Goal: Task Accomplishment & Management: Complete application form

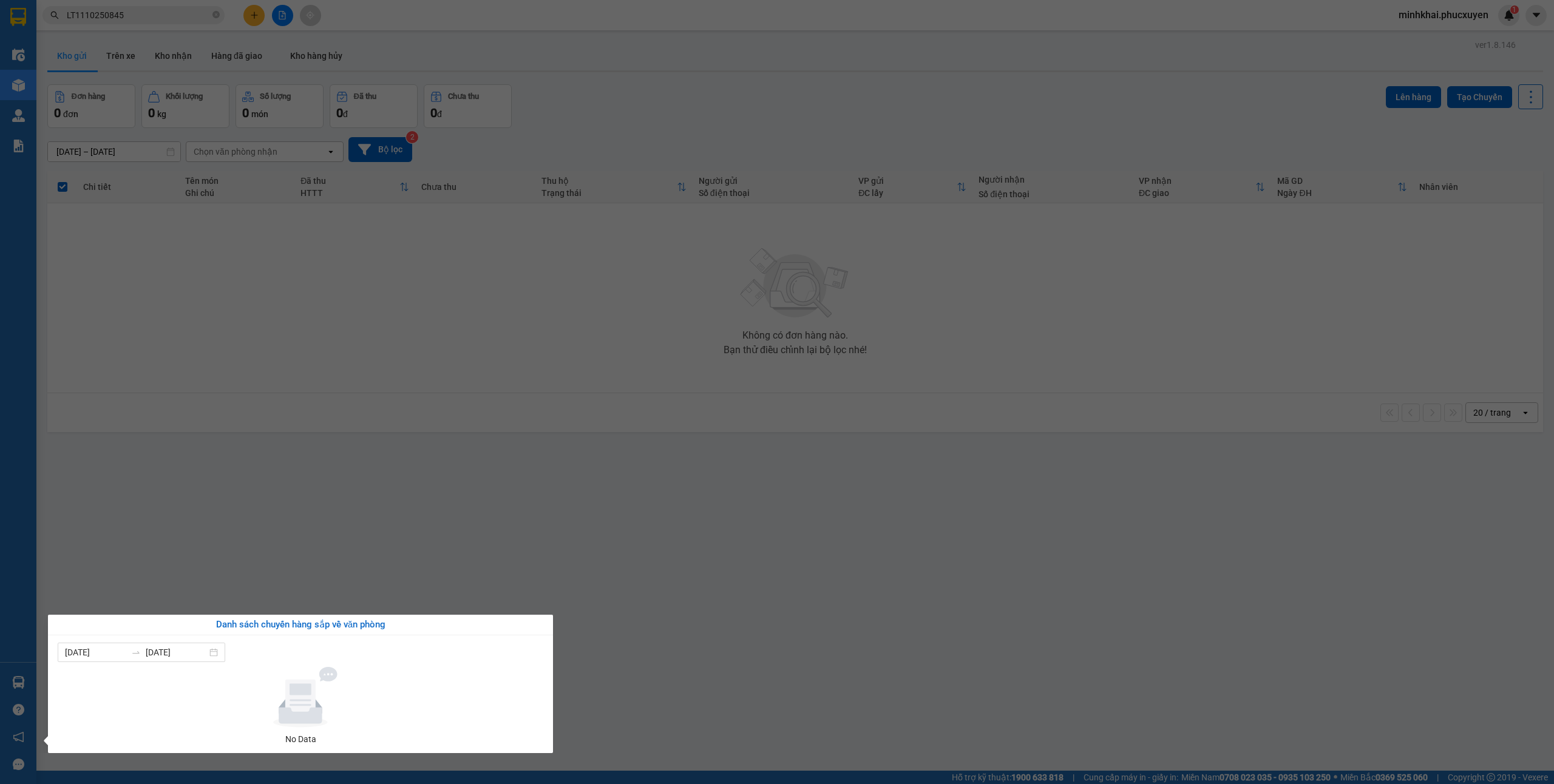
click at [771, 666] on section "Kết quả tìm kiếm ( 1 ) Bộ lọc Mã ĐH Trạng thái Món hàng Thu hộ Tổng cước Chưa c…" at bounding box center [777, 392] width 1554 height 784
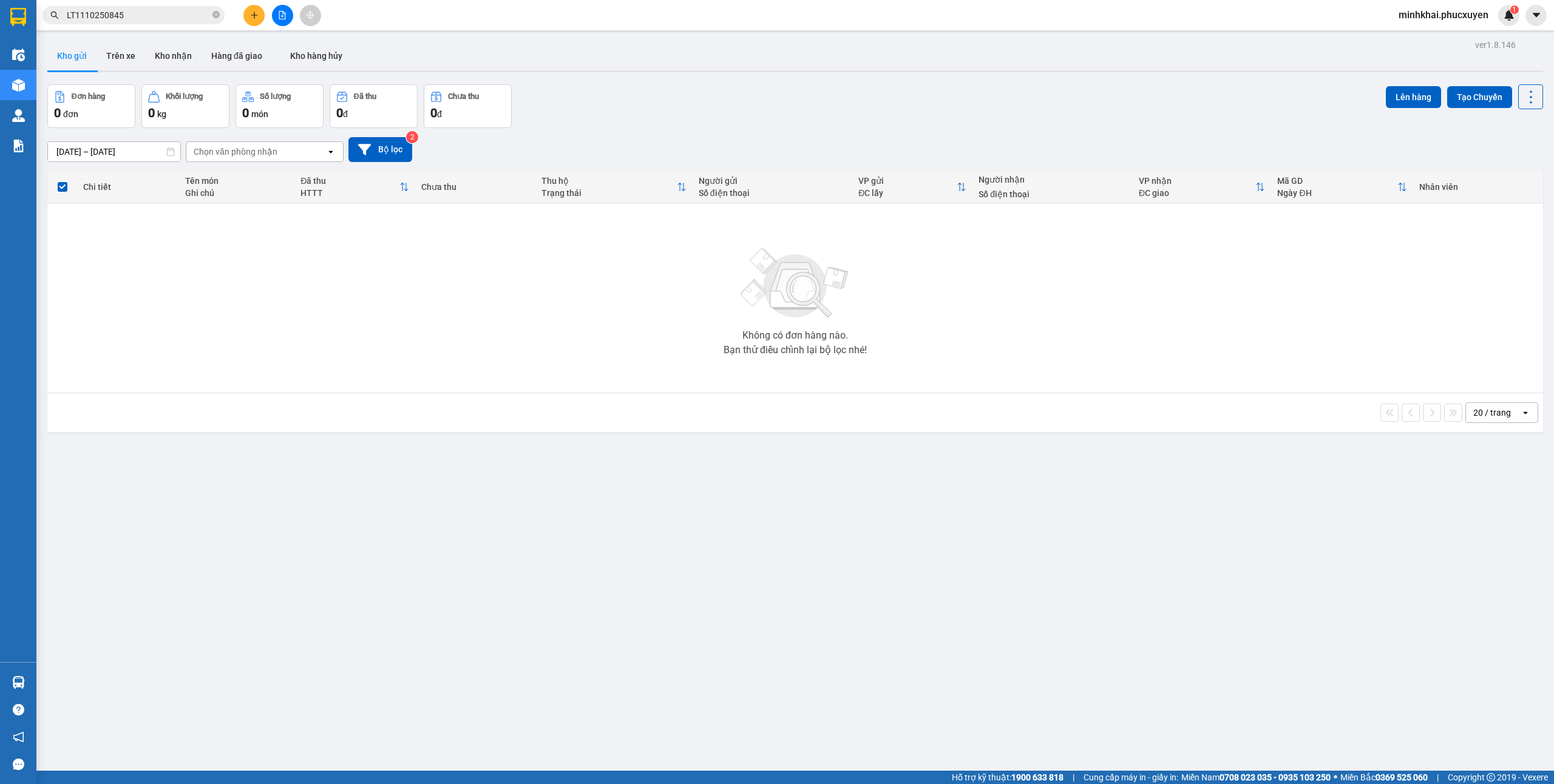
click at [252, 16] on icon "plus" at bounding box center [254, 15] width 8 height 8
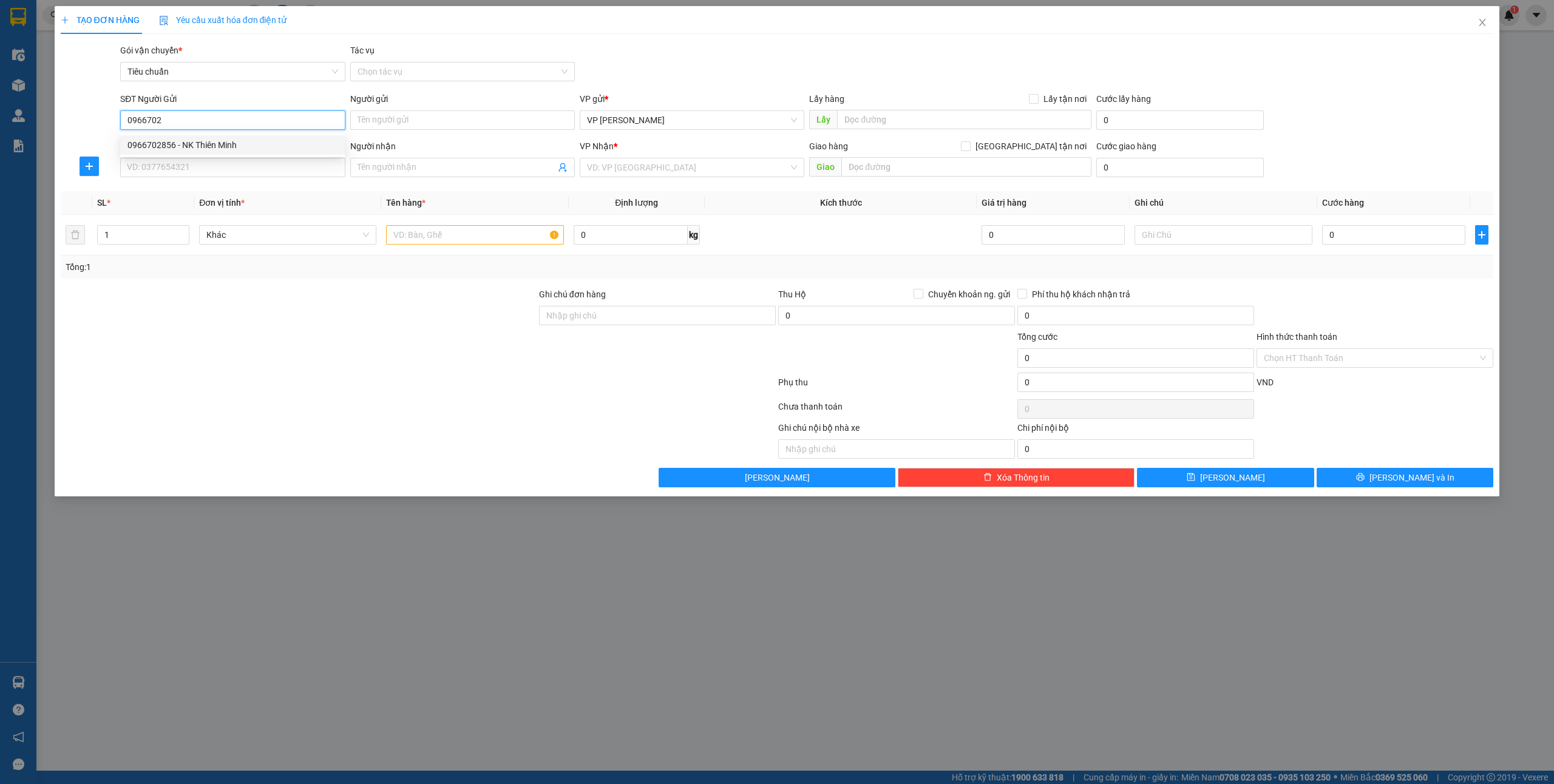
click at [233, 142] on div "0966702856 - NK Thiên Minh" at bounding box center [232, 144] width 210 height 13
type input "0966702856"
type input "NK [DEMOGRAPHIC_DATA]"
type input "0966702856"
click at [218, 168] on input "SĐT Người Nhận *" at bounding box center [233, 167] width 225 height 20
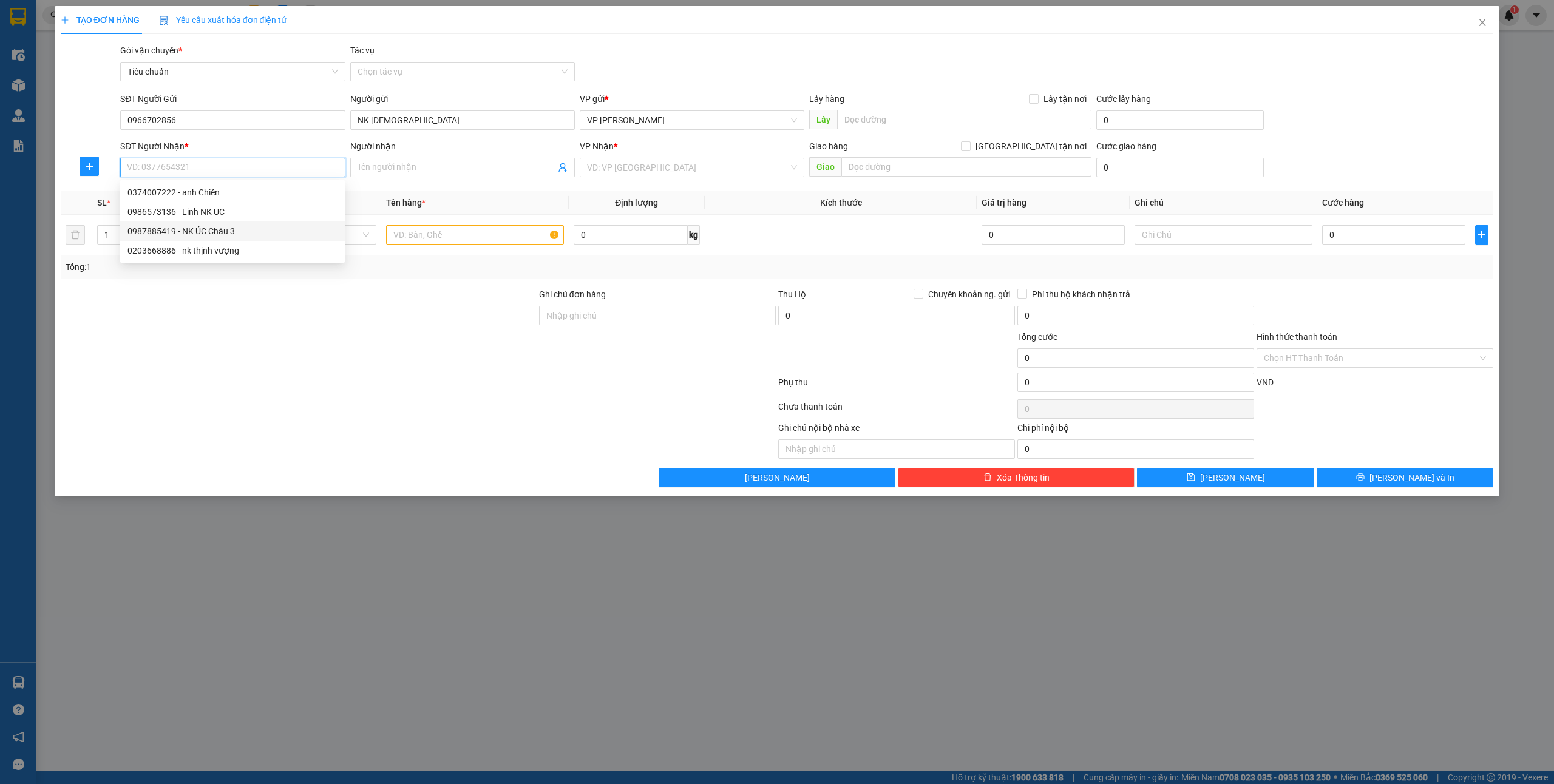
click at [211, 225] on div "0987885419 - NK ÚC Châu 3" at bounding box center [232, 231] width 210 height 13
type input "0987885419"
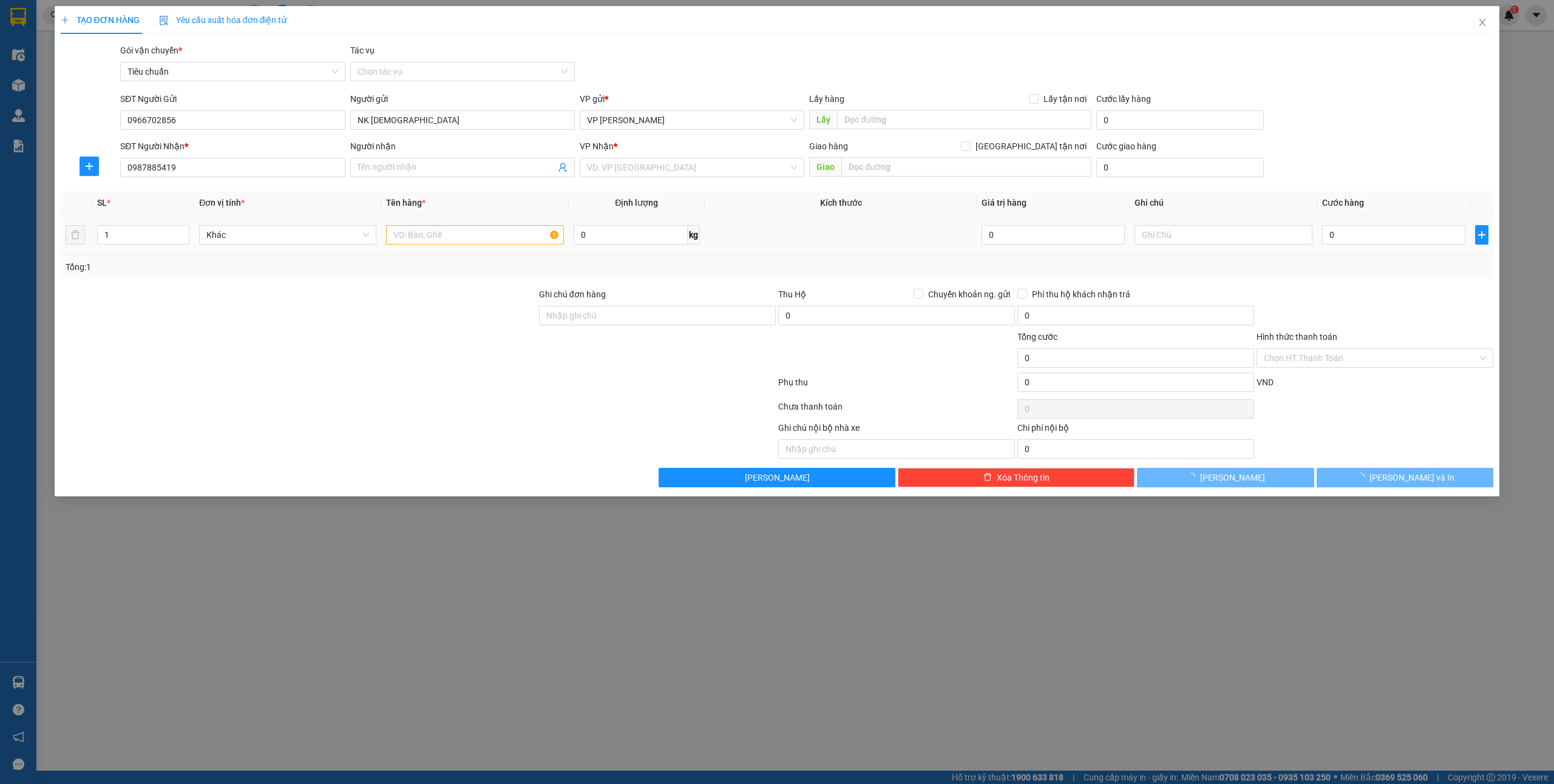
click at [462, 235] on td at bounding box center [474, 235] width 187 height 40
type input "NK ÚC Châu 3"
checkbox input "true"
type input "90 [PERSON_NAME]"
type input "30.000"
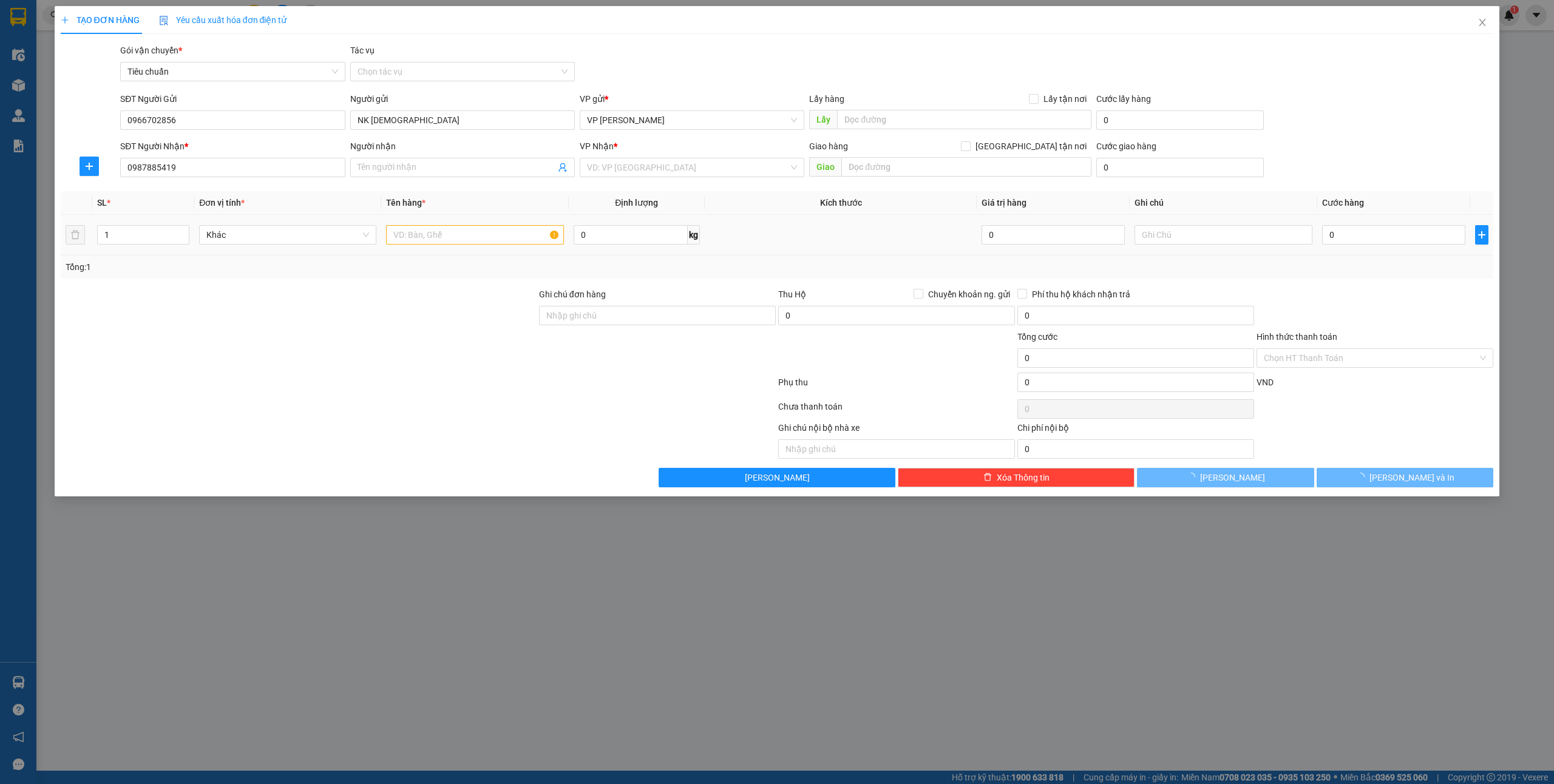
type input "30.000"
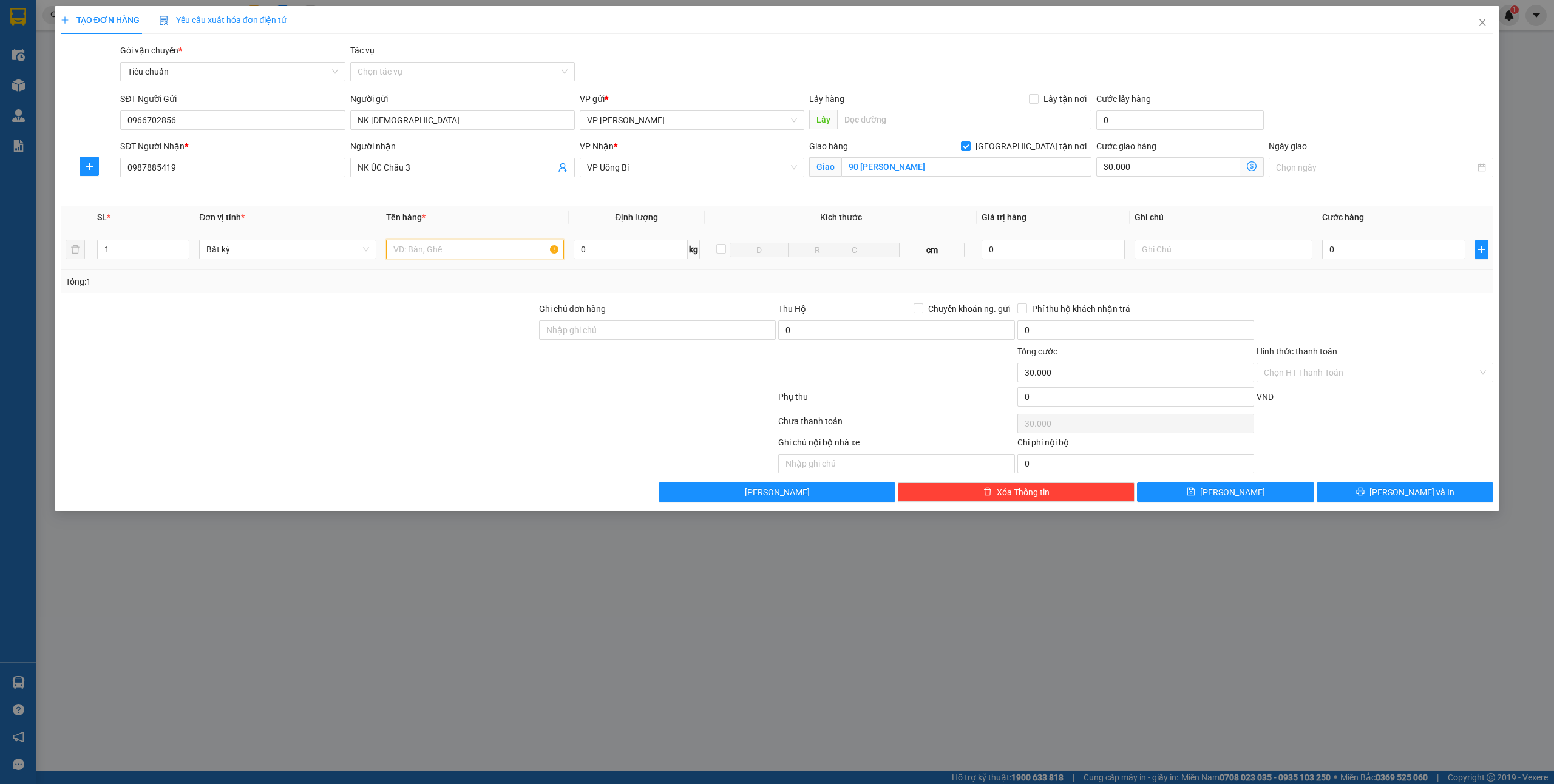
click at [457, 249] on input "text" at bounding box center [474, 249] width 177 height 20
type input "1 ct nk"
click at [1365, 238] on div "0" at bounding box center [1394, 249] width 143 height 24
click at [1363, 240] on input "0" at bounding box center [1394, 249] width 143 height 20
type input "4"
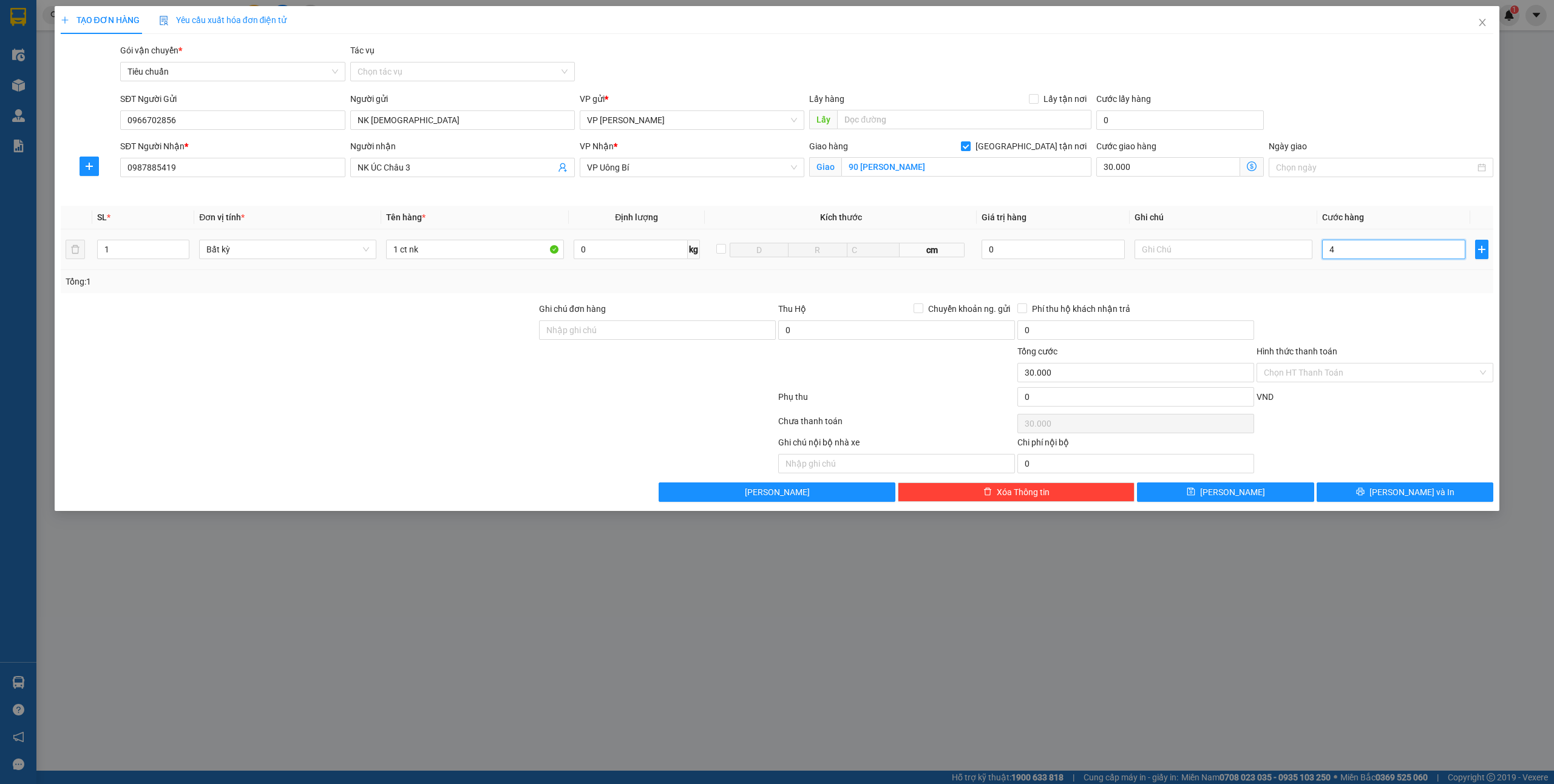
type input "30.004"
type input "40"
type input "30.040"
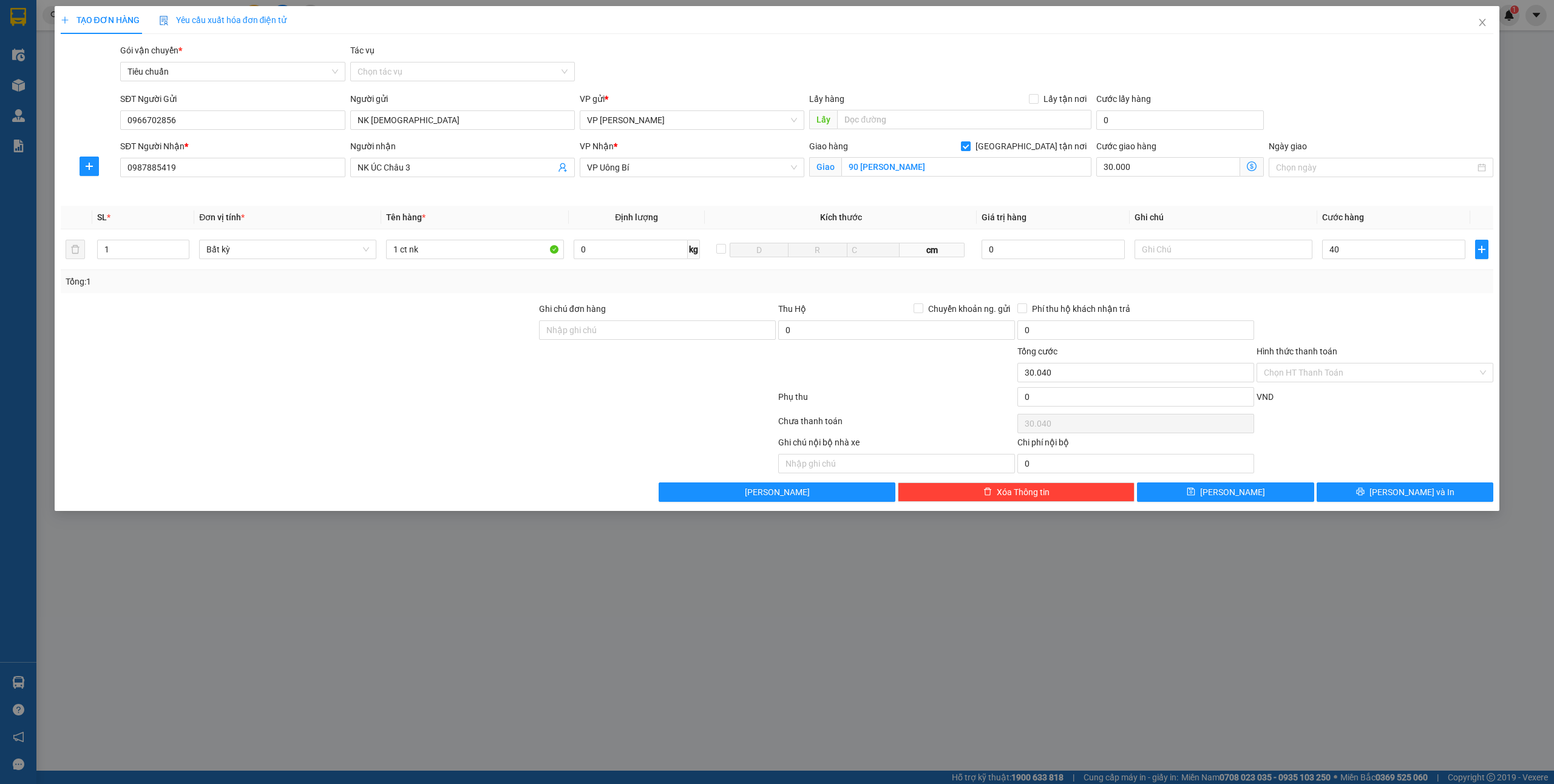
click at [1336, 341] on div at bounding box center [1375, 323] width 239 height 42
type input "40.000"
type input "70.000"
click at [1328, 372] on input "Hình thức thanh toán" at bounding box center [1370, 372] width 214 height 18
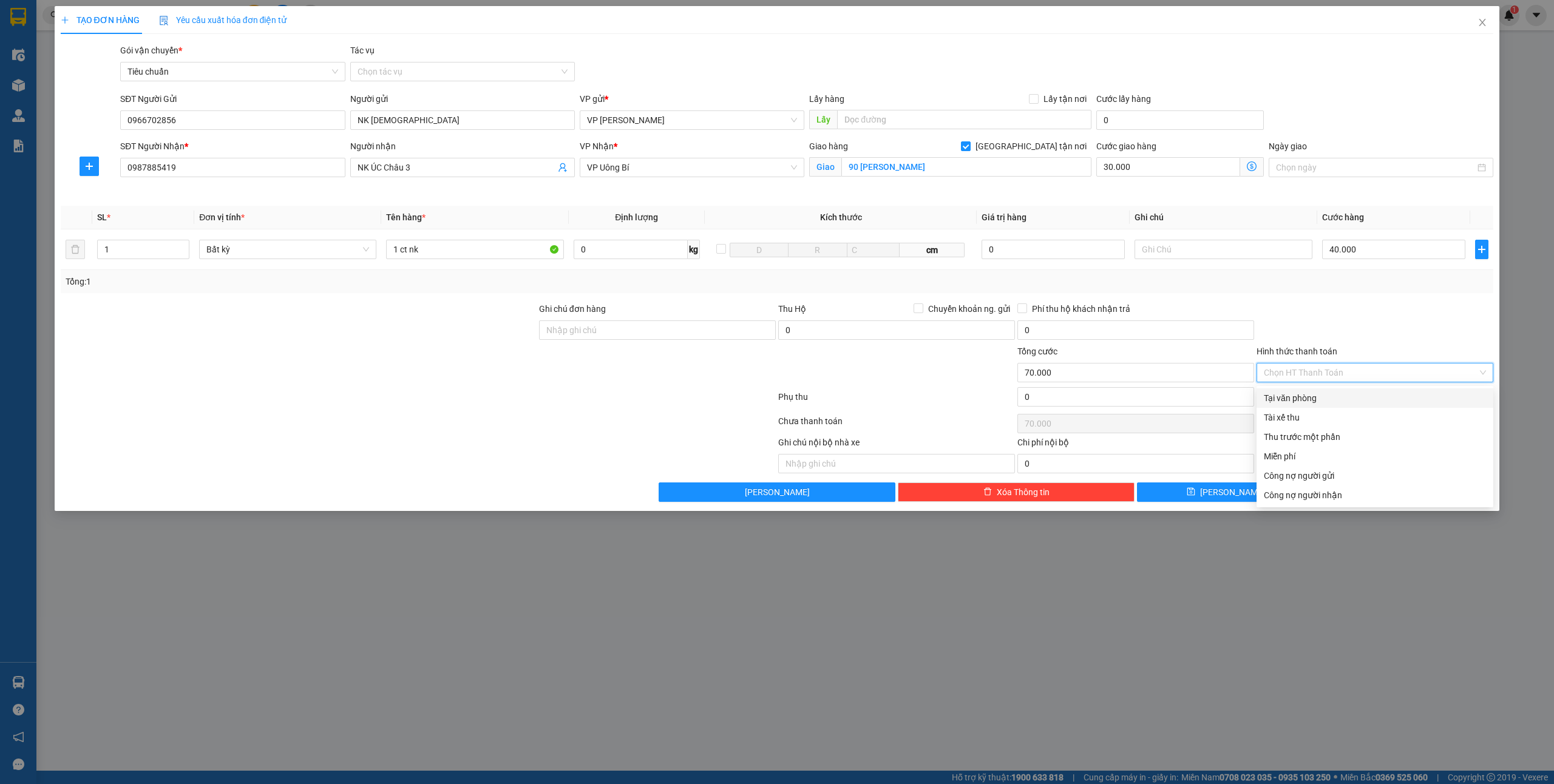
click at [1312, 399] on div "Tại văn phòng" at bounding box center [1375, 398] width 222 height 13
type input "0"
click at [1365, 490] on icon "printer" at bounding box center [1360, 491] width 8 height 8
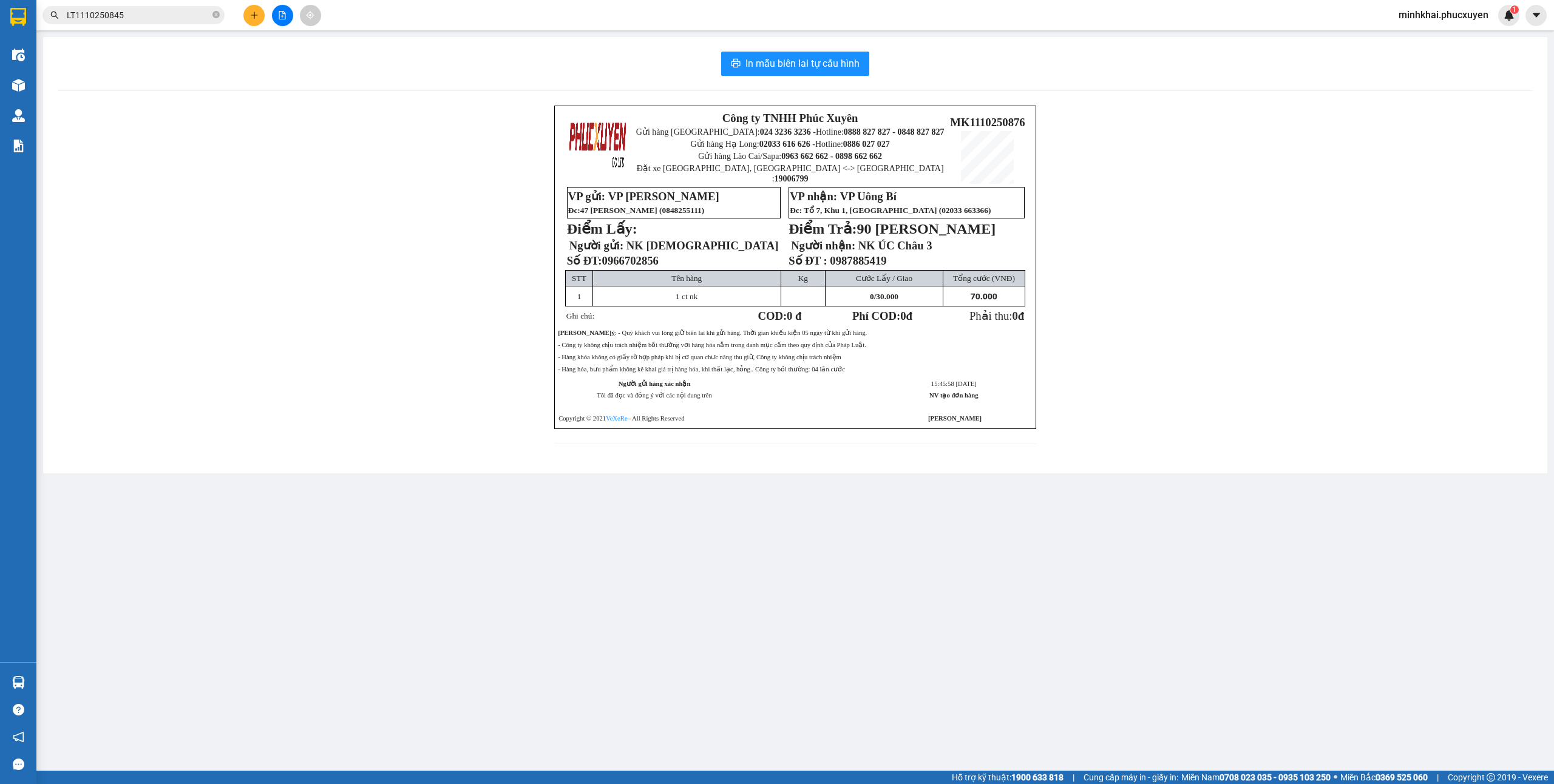
click at [823, 78] on div "In mẫu biên lai tự cấu hình Công ty TNHH Phúc Xuyên Gửi hàng [GEOGRAPHIC_DATA]:…" at bounding box center [795, 255] width 1504 height 436
click at [826, 73] on button "In mẫu biên lai tự cấu hình" at bounding box center [795, 64] width 148 height 24
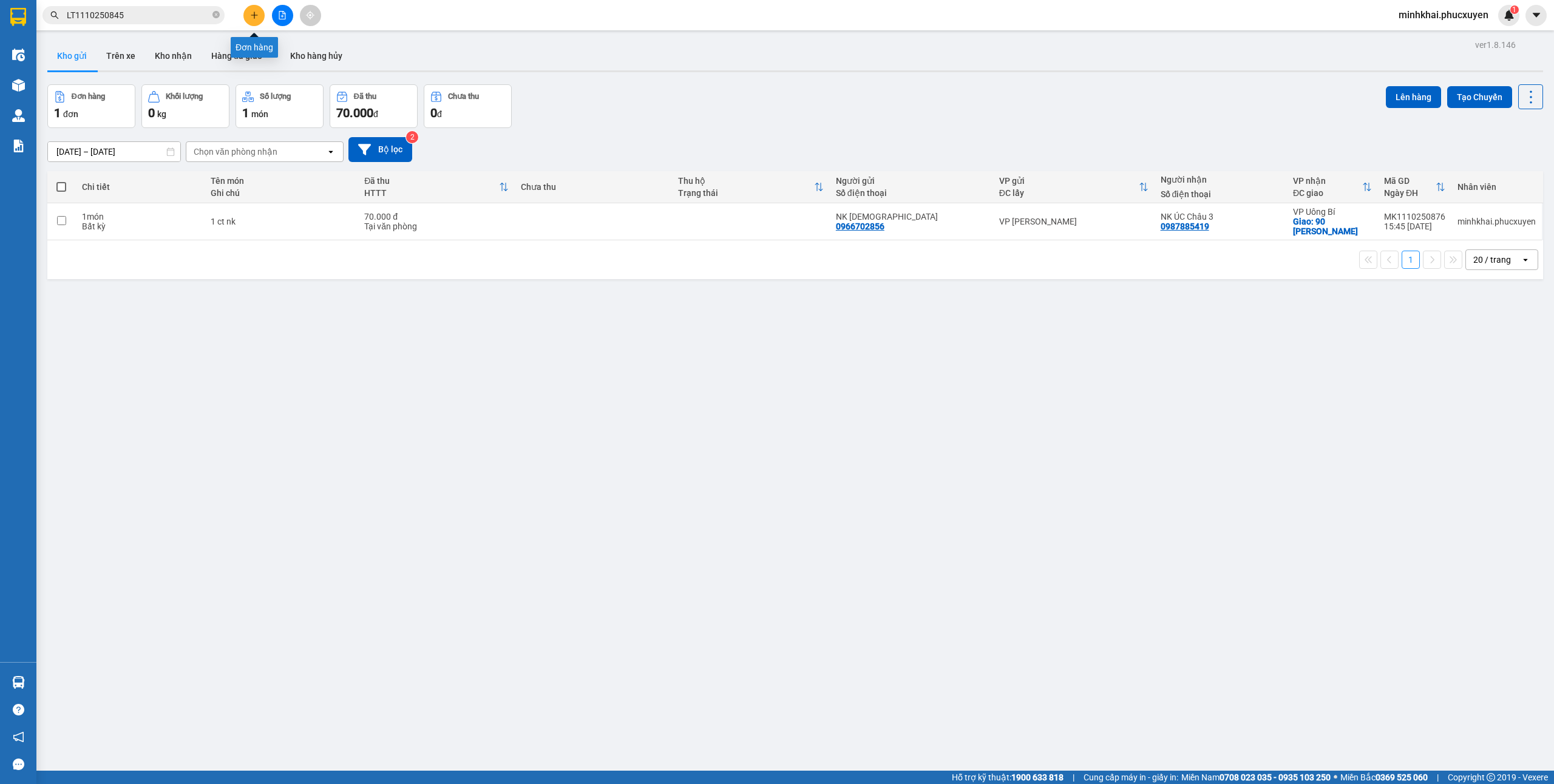
click at [247, 13] on button at bounding box center [254, 16] width 21 height 21
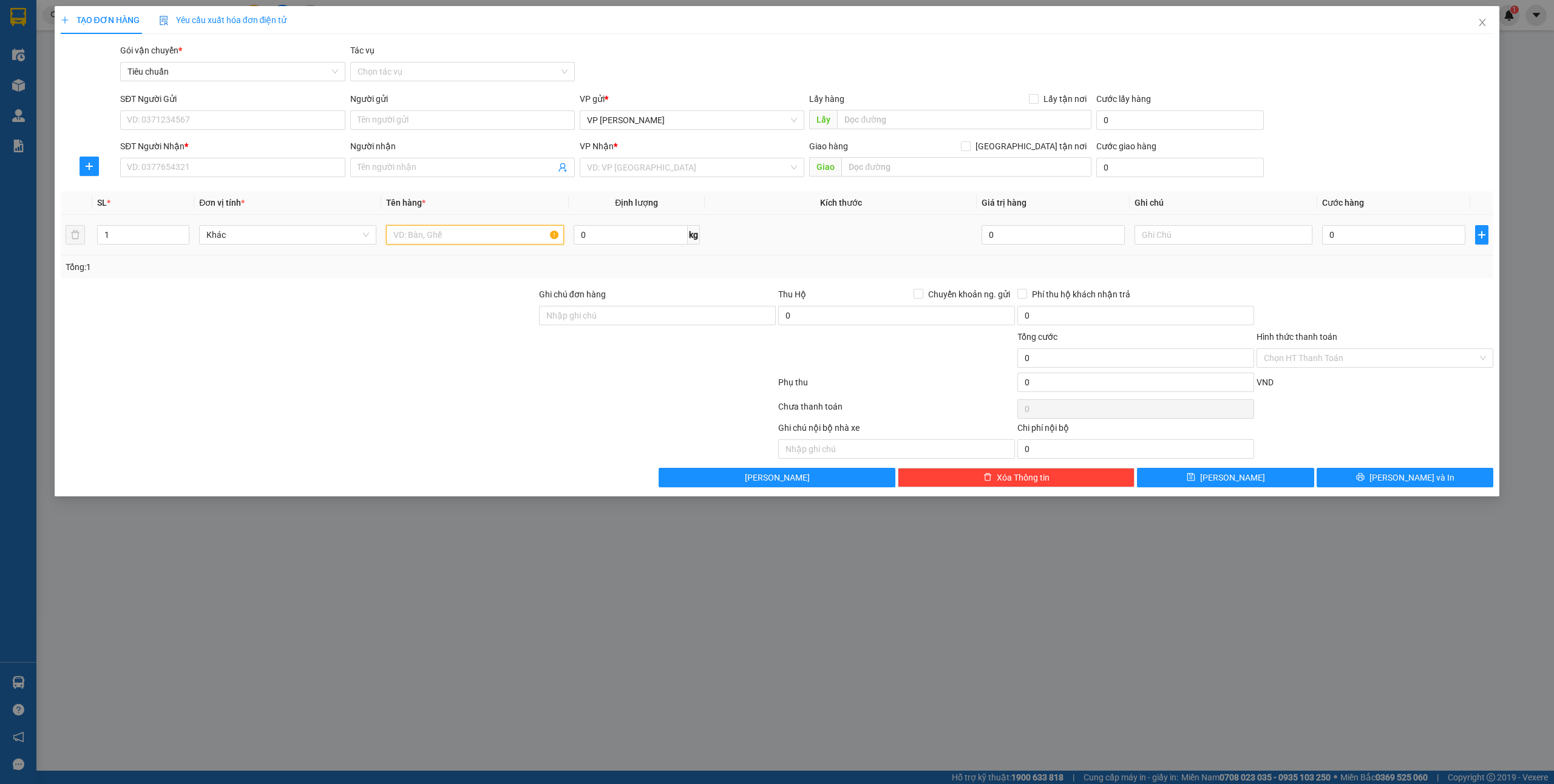
click at [430, 227] on input "text" at bounding box center [474, 235] width 177 height 20
type input "2 ct"
click at [1341, 236] on input "0" at bounding box center [1394, 235] width 143 height 20
type input "1"
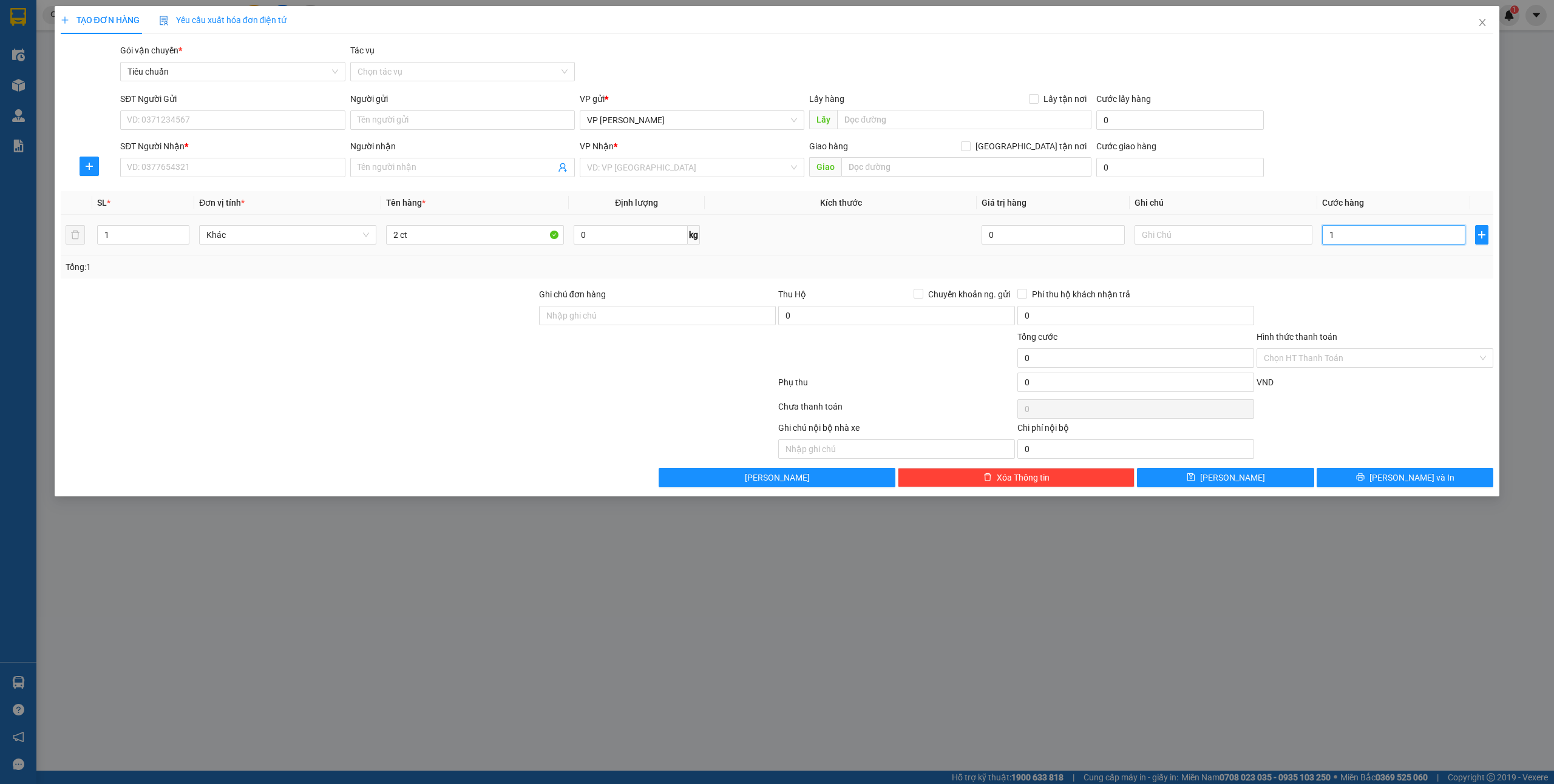
type input "1"
type input "10"
type input "100"
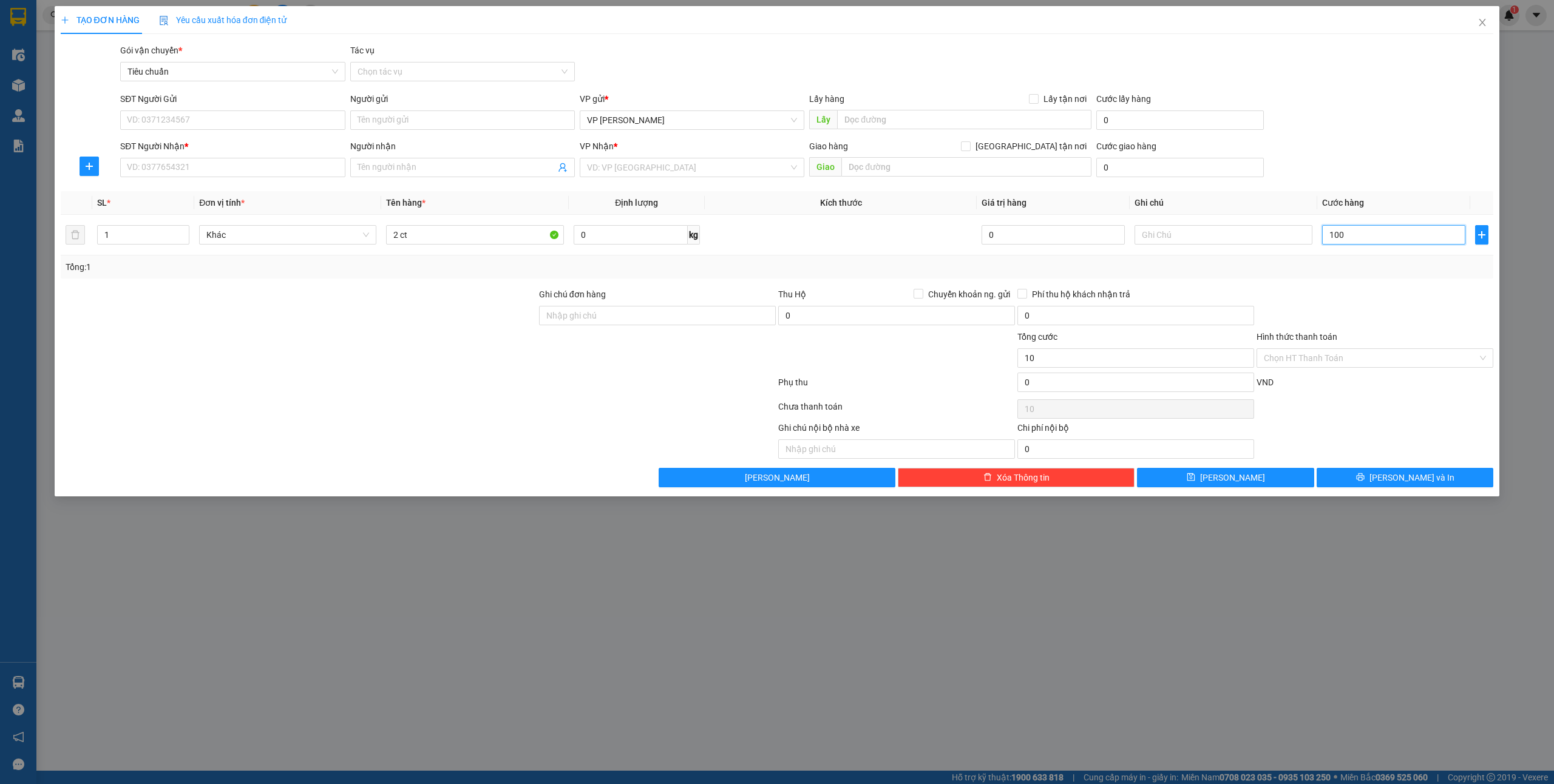
type input "100"
click at [175, 122] on input "SĐT Người Gửi" at bounding box center [233, 120] width 225 height 20
type input "100.000"
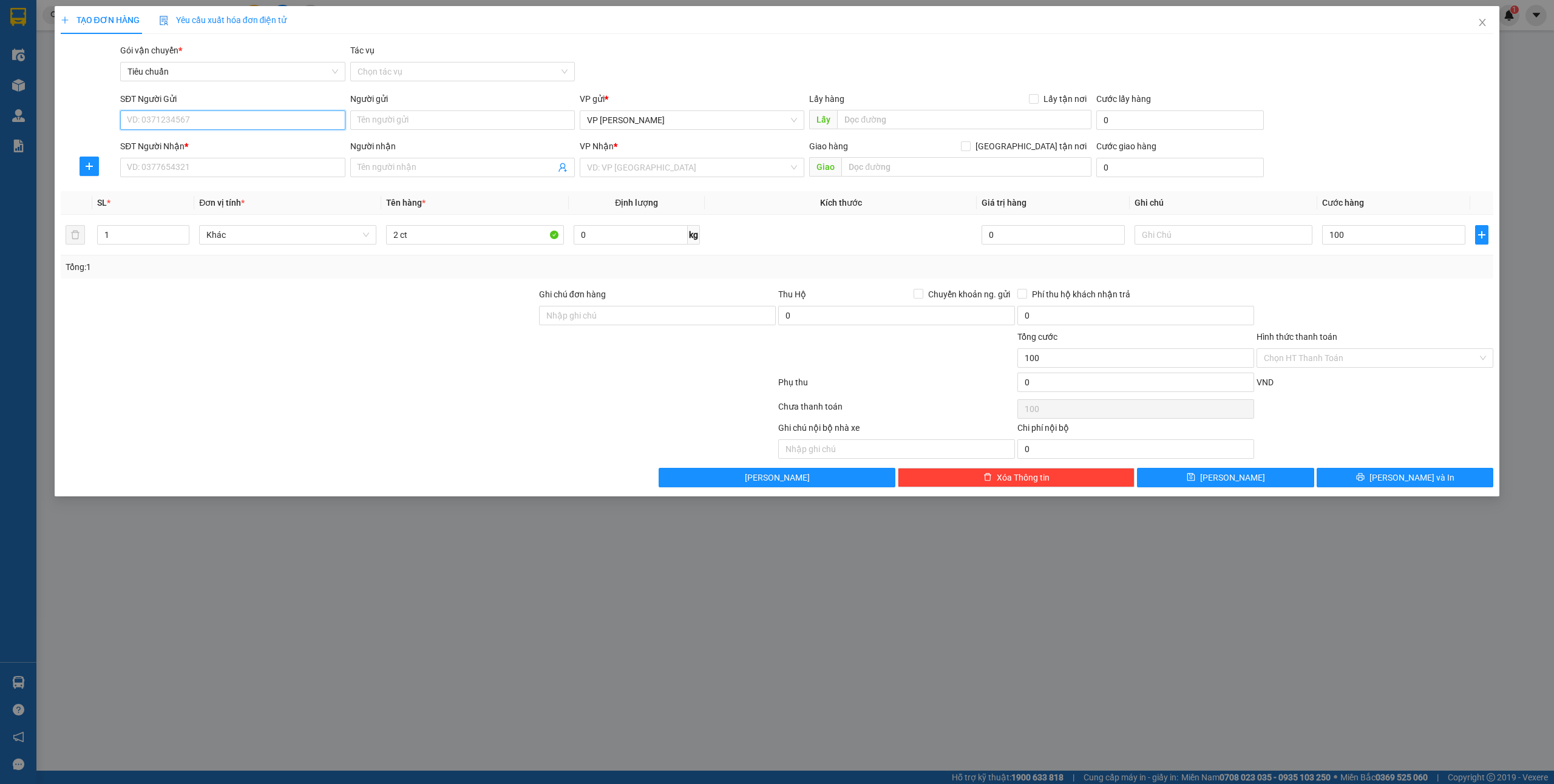
type input "100.000"
click at [187, 108] on div "SĐT Người Gửi" at bounding box center [233, 101] width 225 height 18
click at [194, 126] on input "SĐT Người Gửi" at bounding box center [233, 120] width 225 height 20
type input "0918247164"
click at [234, 149] on div "0918247164 - [PERSON_NAME]" at bounding box center [232, 144] width 210 height 13
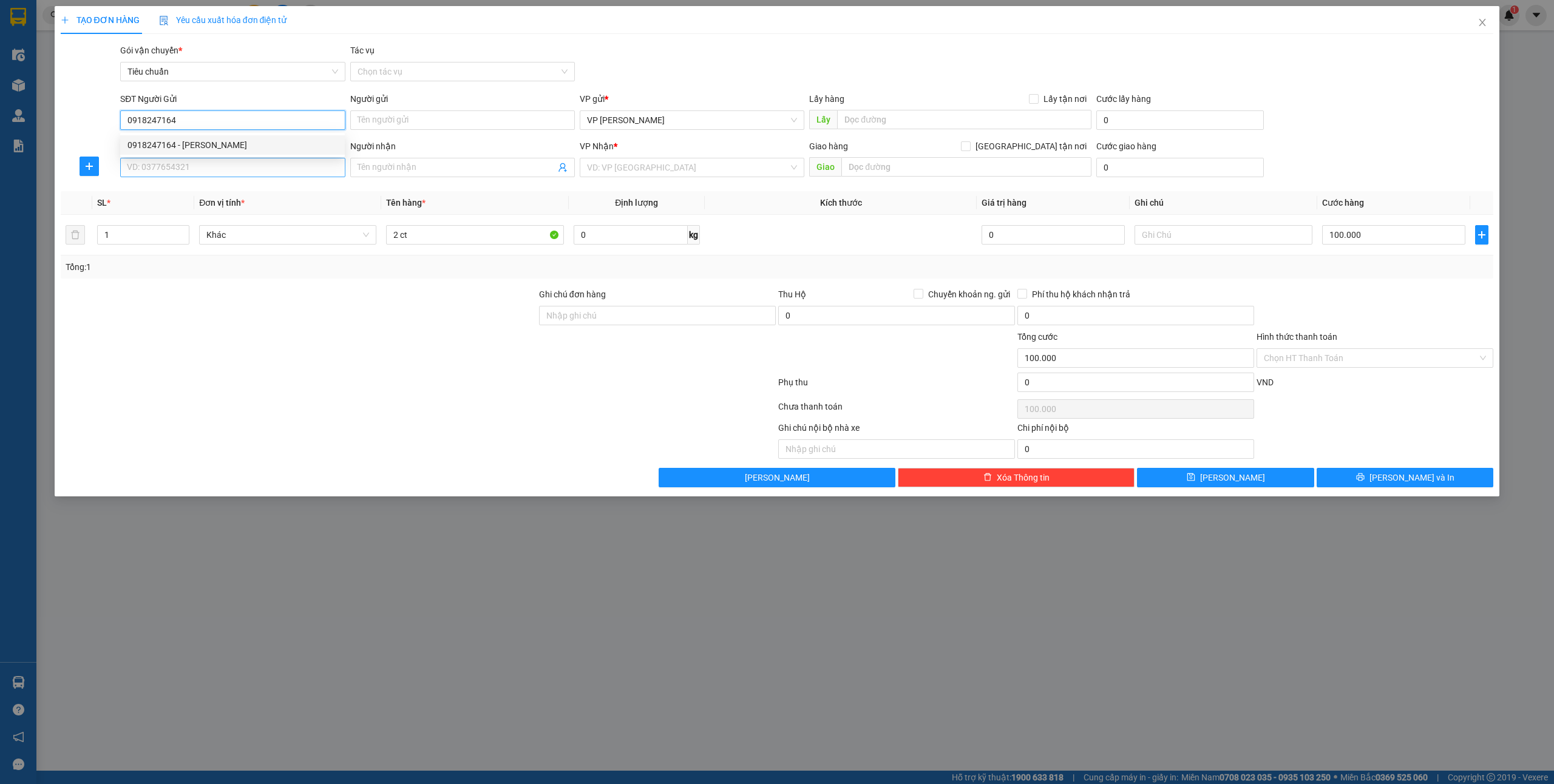
type input "[PERSON_NAME]"
type input "0918247164"
click at [200, 168] on input "SĐT Người Nhận *" at bounding box center [233, 167] width 225 height 20
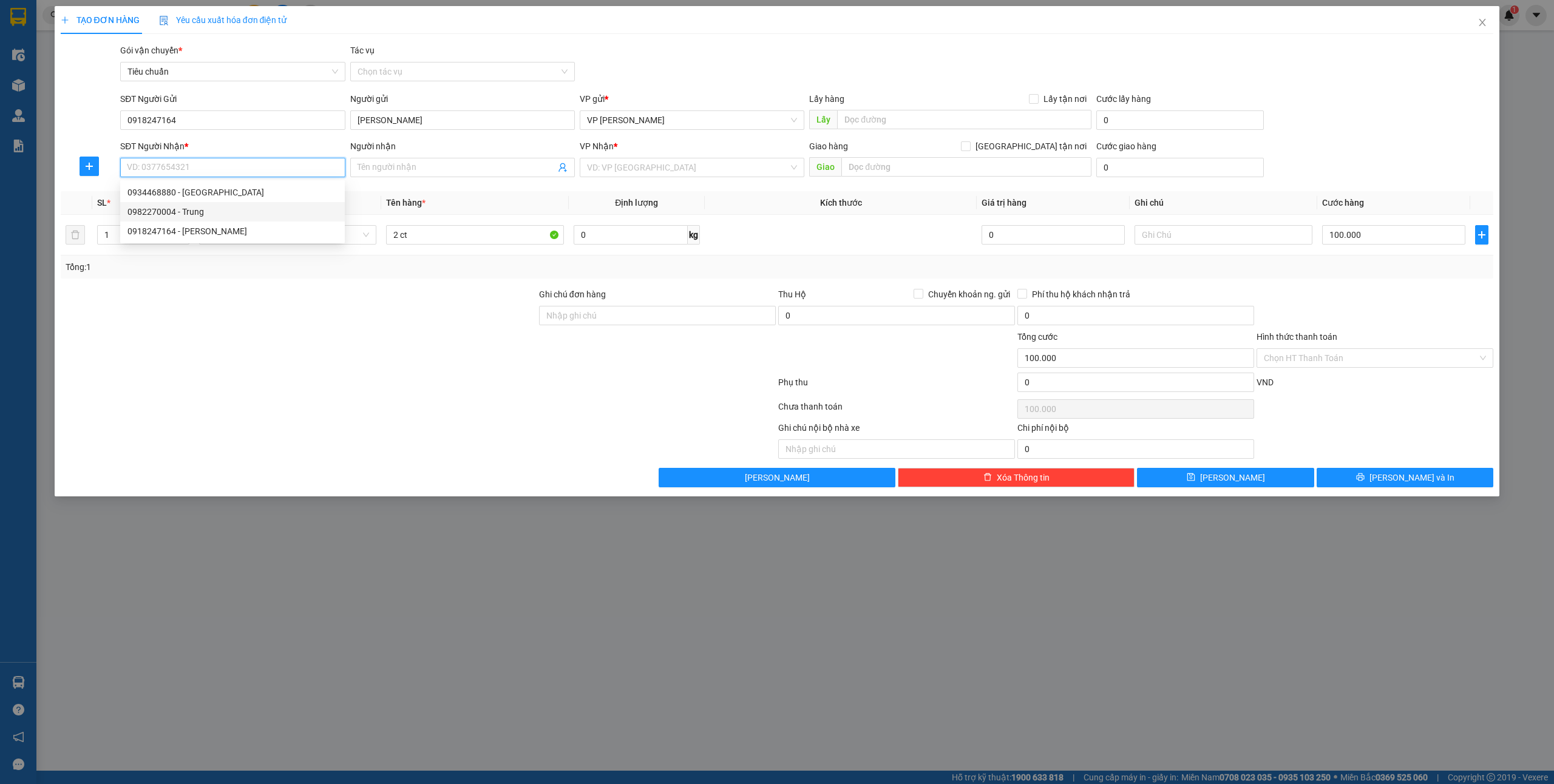
click at [209, 209] on div "0982270004 - Trung" at bounding box center [232, 211] width 210 height 13
type input "0982270004"
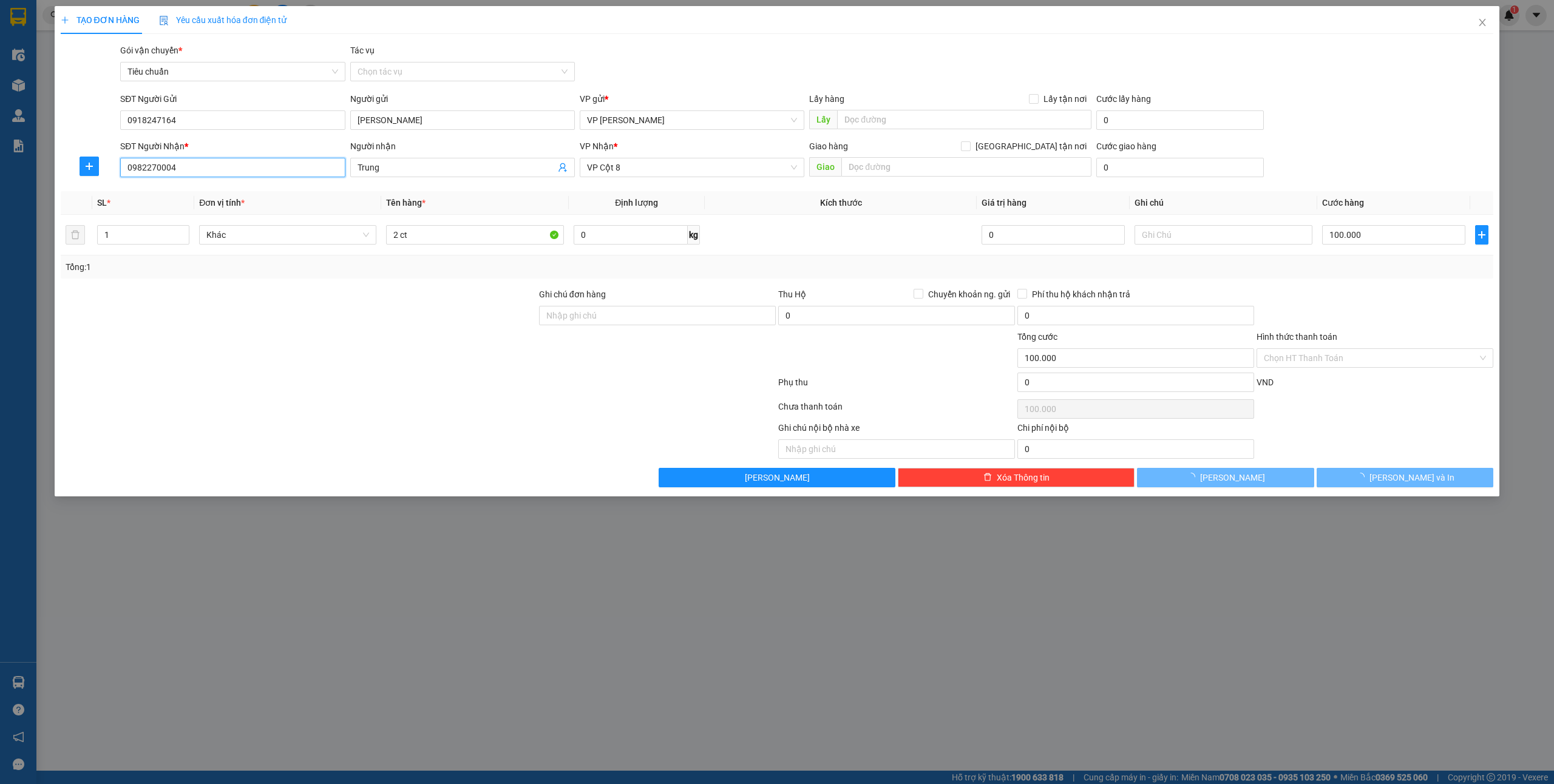
type input "Trung"
click at [1400, 469] on div "Transit Pickup Surcharge Ids Transit Deliver Surcharge Ids Transit Deliver Surc…" at bounding box center [777, 265] width 1433 height 443
click at [1396, 476] on span "[PERSON_NAME] và In" at bounding box center [1412, 477] width 85 height 13
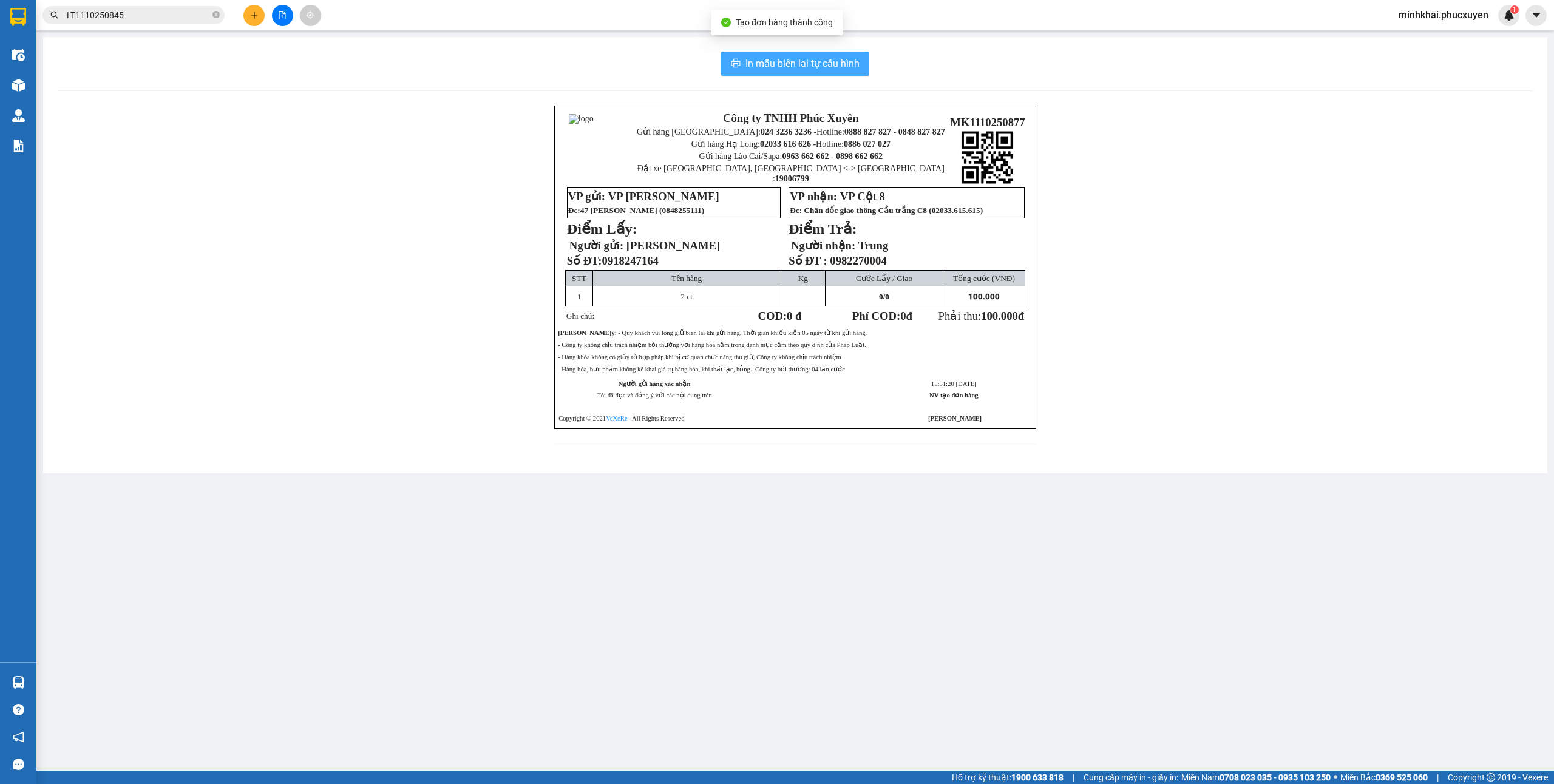
click at [830, 54] on button "In mẫu biên lai tự cấu hình" at bounding box center [795, 64] width 148 height 24
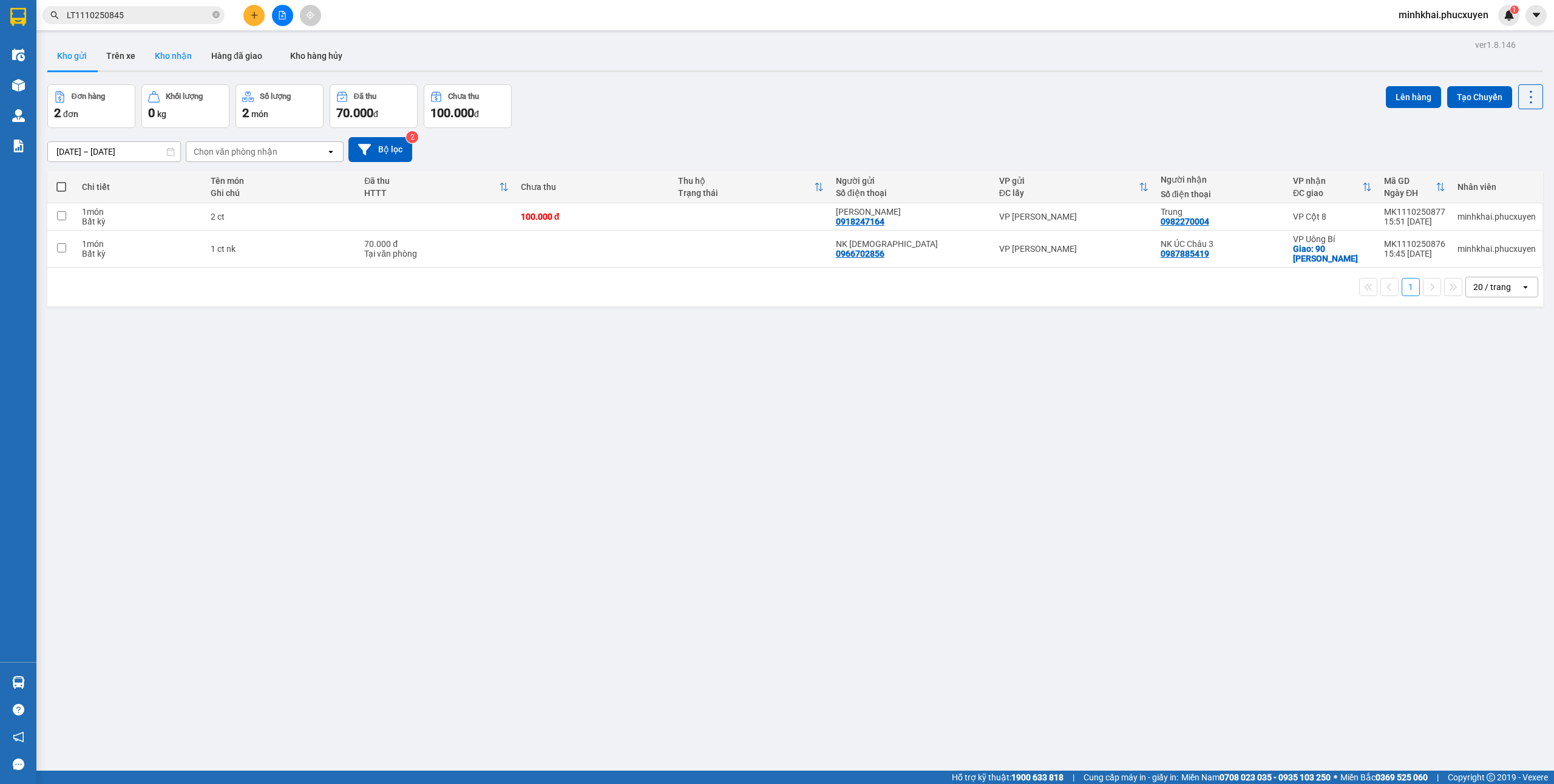
click at [190, 49] on button "Kho nhận" at bounding box center [173, 56] width 56 height 29
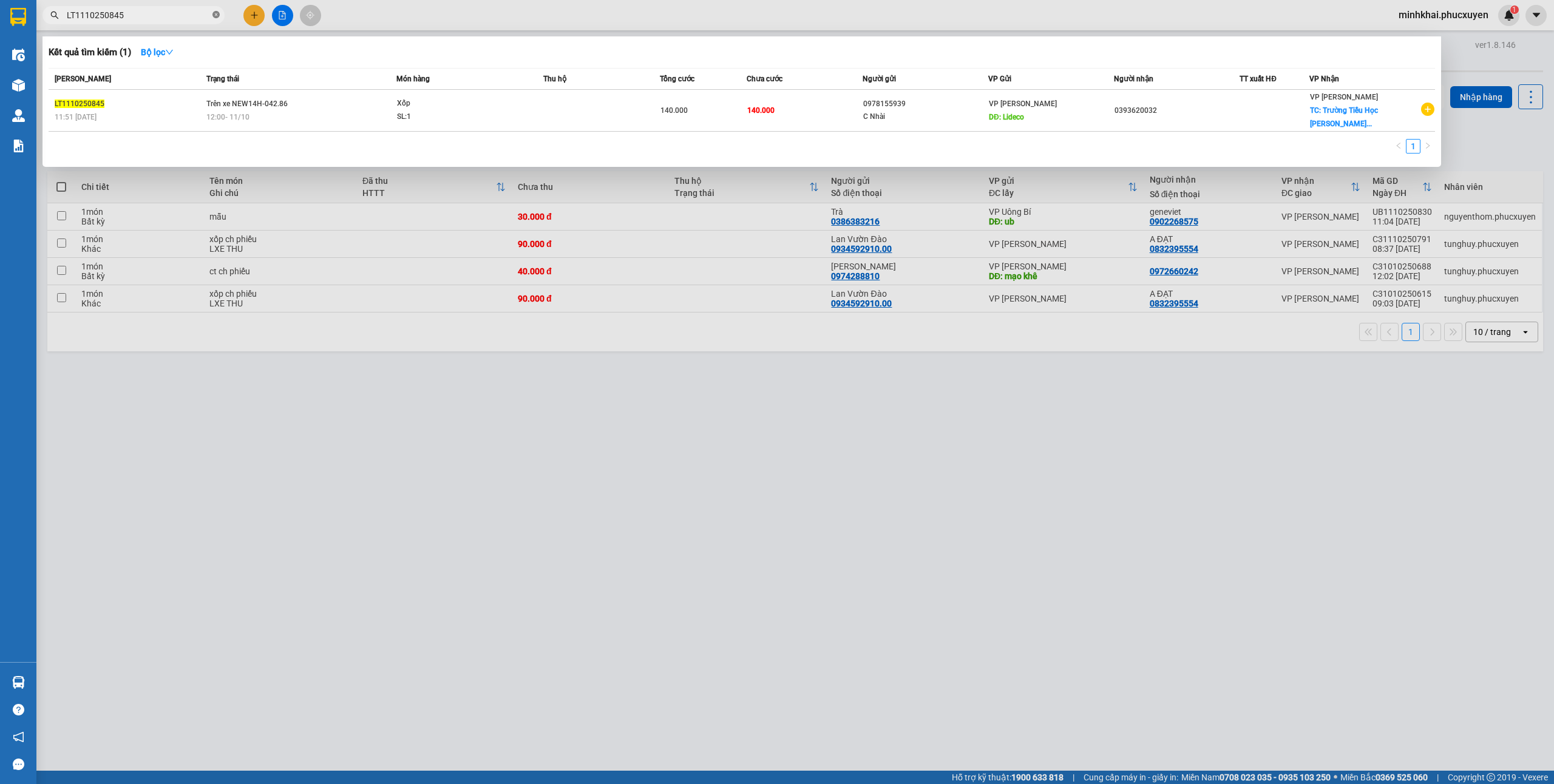
click at [217, 17] on icon "close-circle" at bounding box center [216, 15] width 8 height 8
type input "0365785071"
click at [215, 13] on icon "close-circle" at bounding box center [216, 15] width 8 height 8
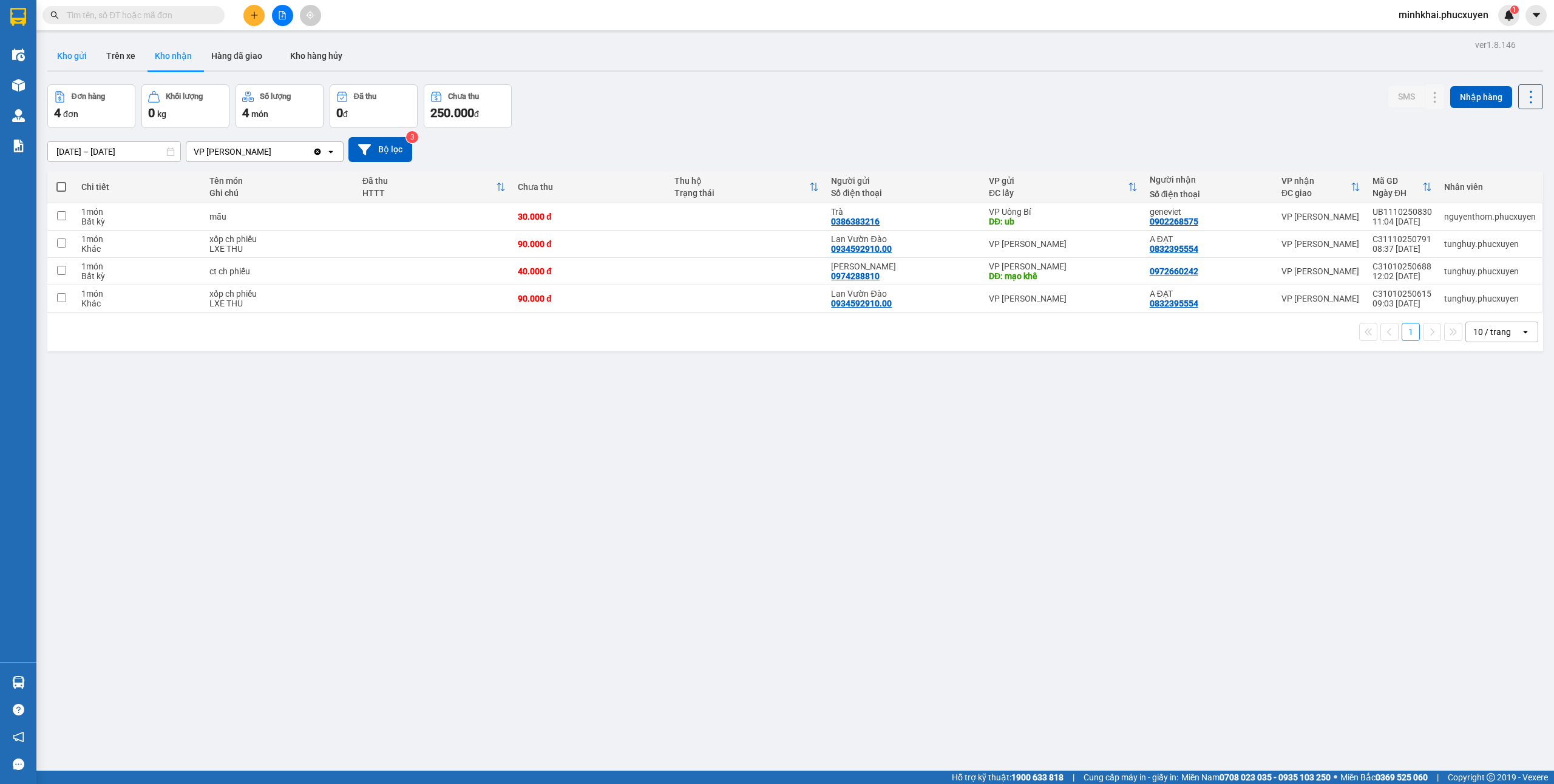
click at [72, 41] on button "Kho gửi" at bounding box center [72, 56] width 49 height 29
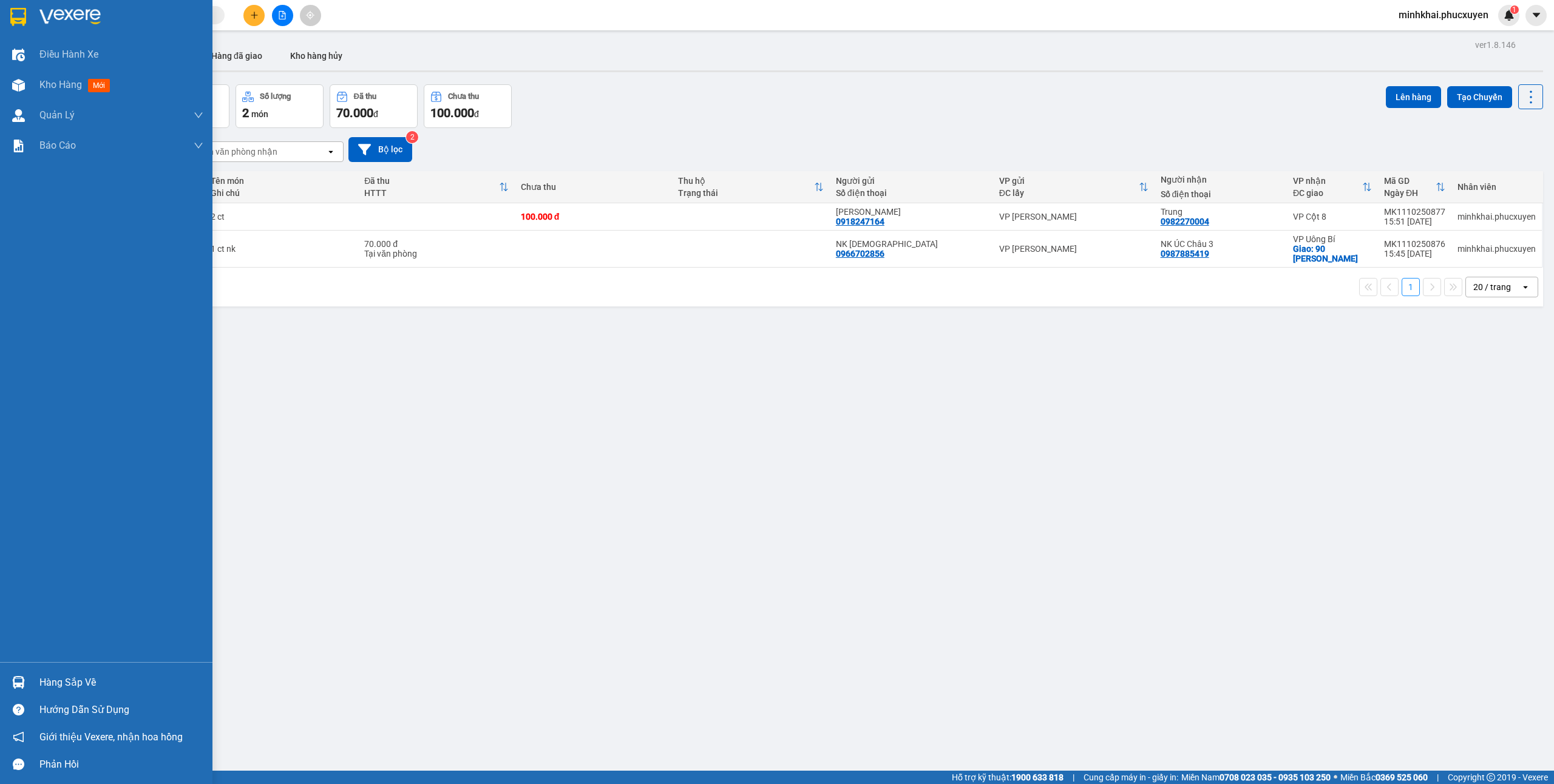
click at [18, 682] on img at bounding box center [18, 682] width 13 height 13
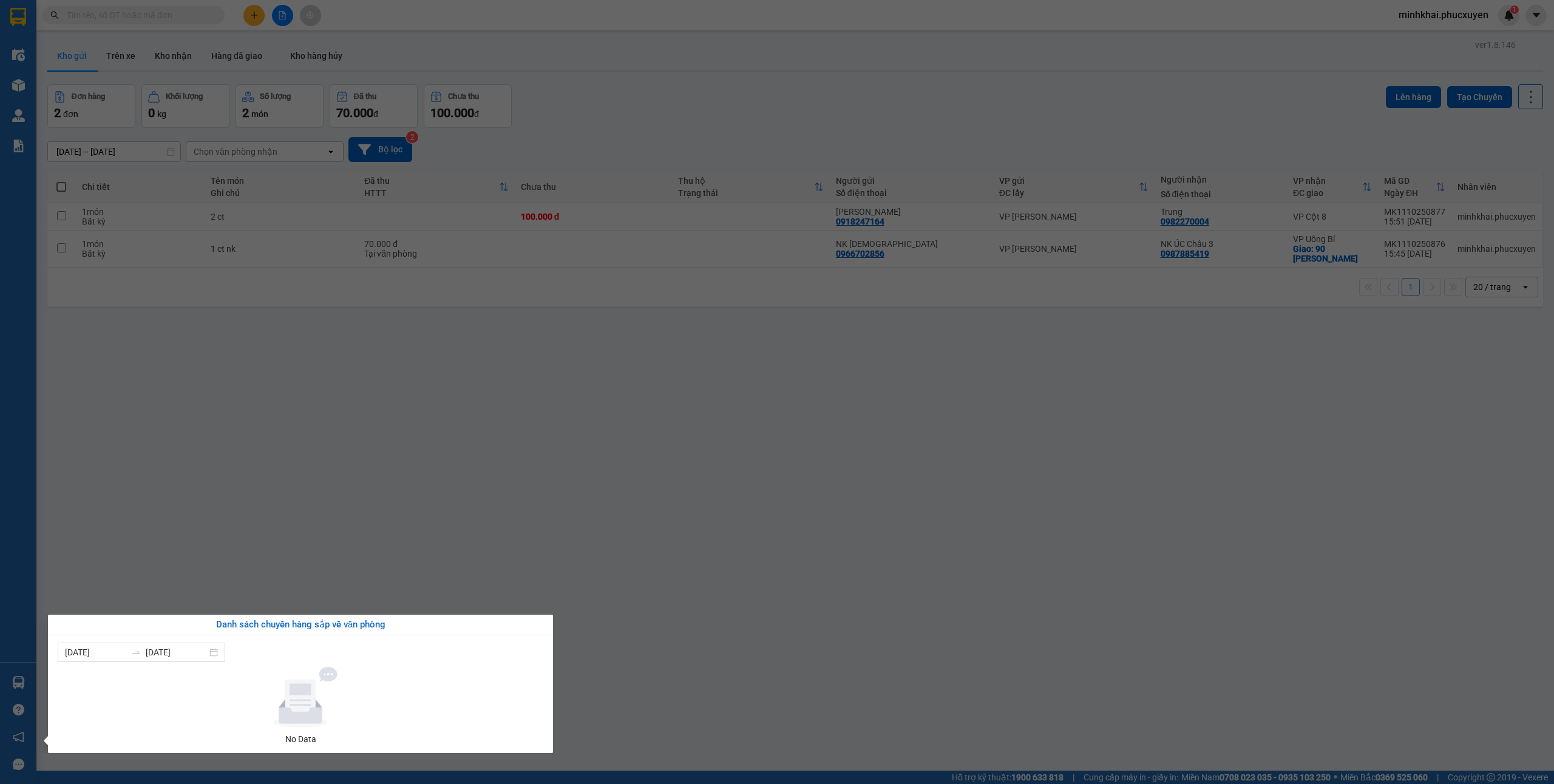
click at [820, 658] on section "Kết quả tìm kiếm ( 1 ) Bộ lọc Mã ĐH Trạng thái Món hàng Thu hộ Tổng cước Chưa c…" at bounding box center [777, 392] width 1554 height 784
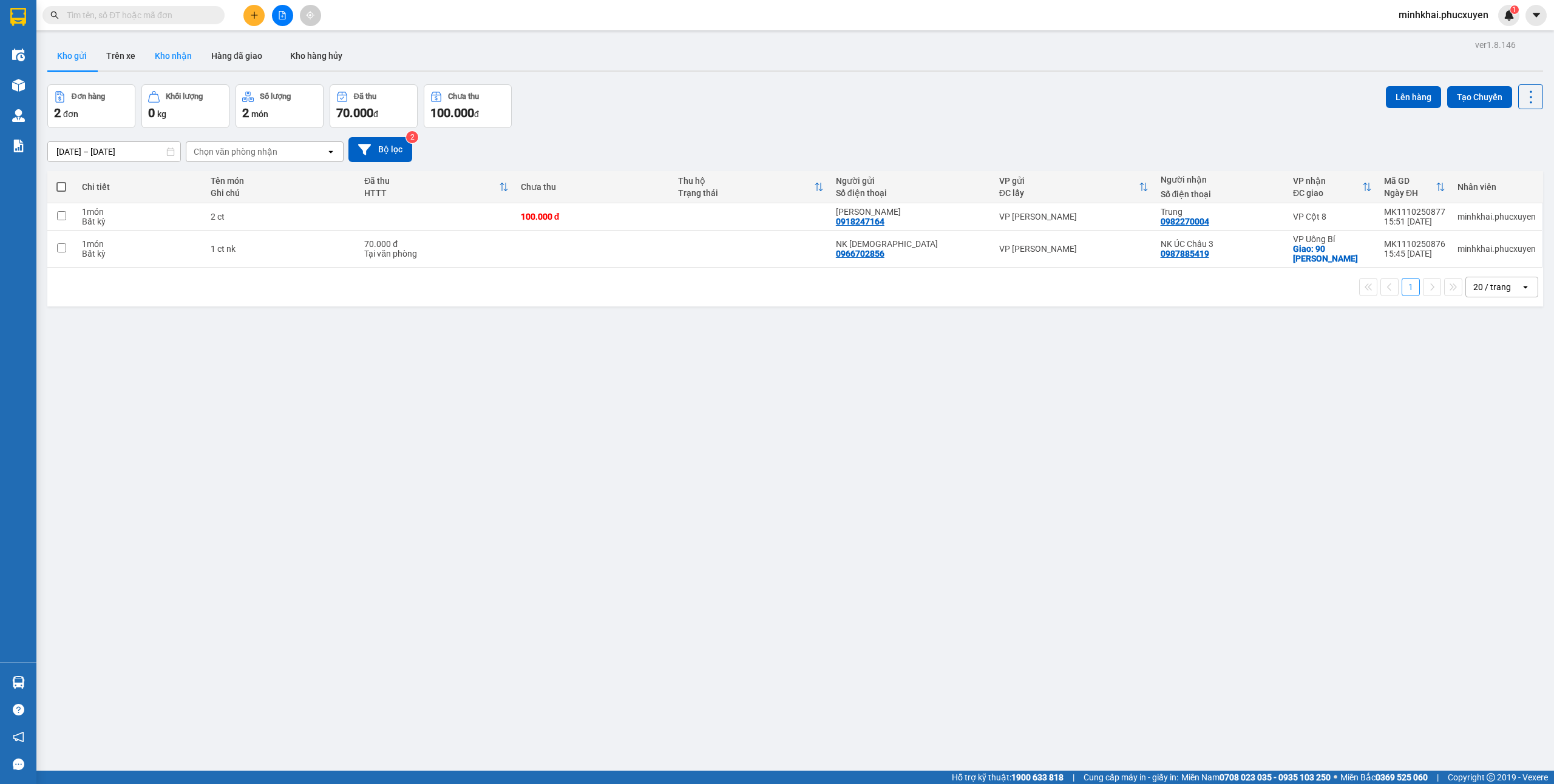
click at [167, 47] on button "Kho nhận" at bounding box center [173, 56] width 56 height 29
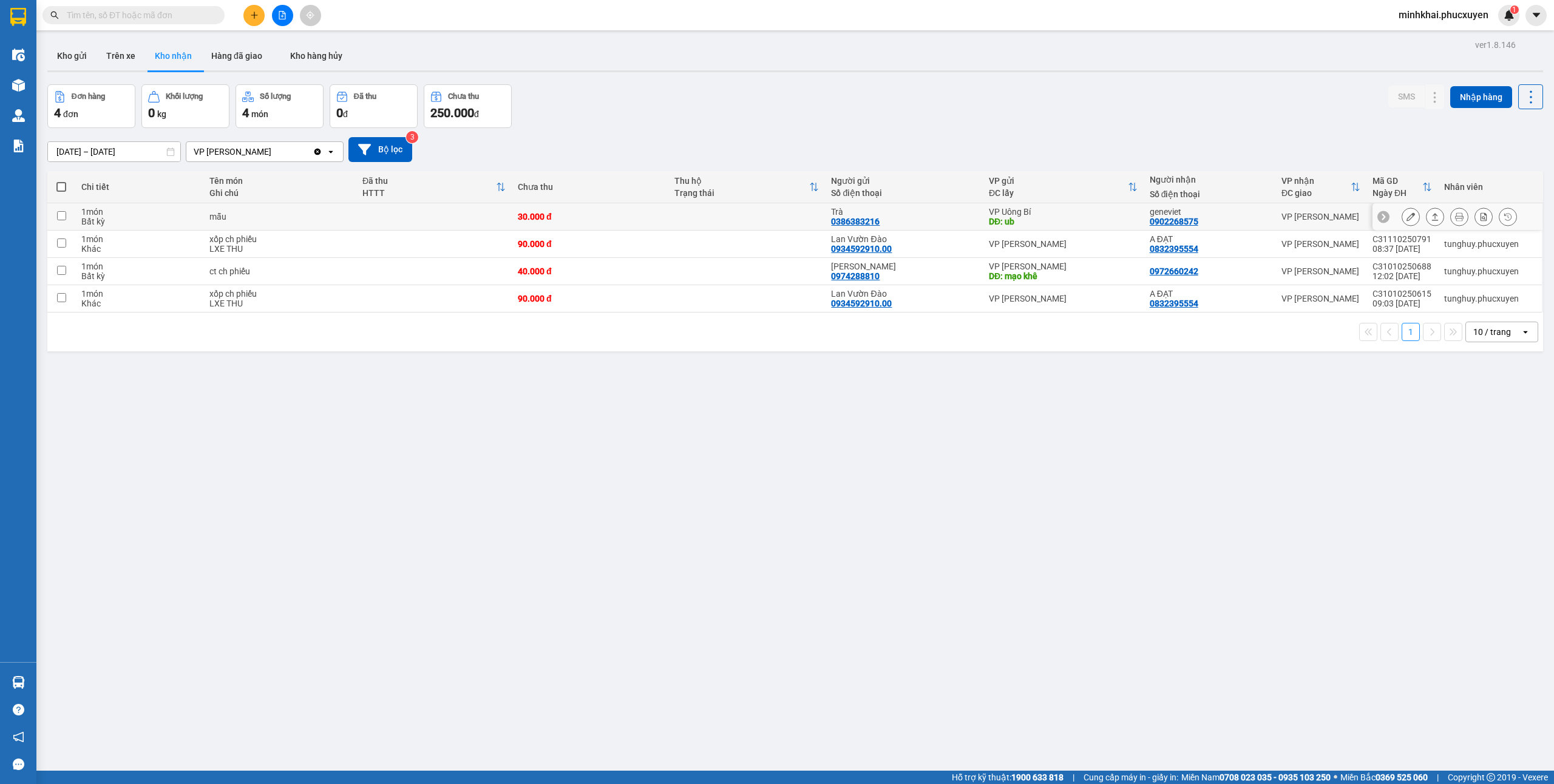
click at [1431, 214] on icon at bounding box center [1435, 216] width 8 height 8
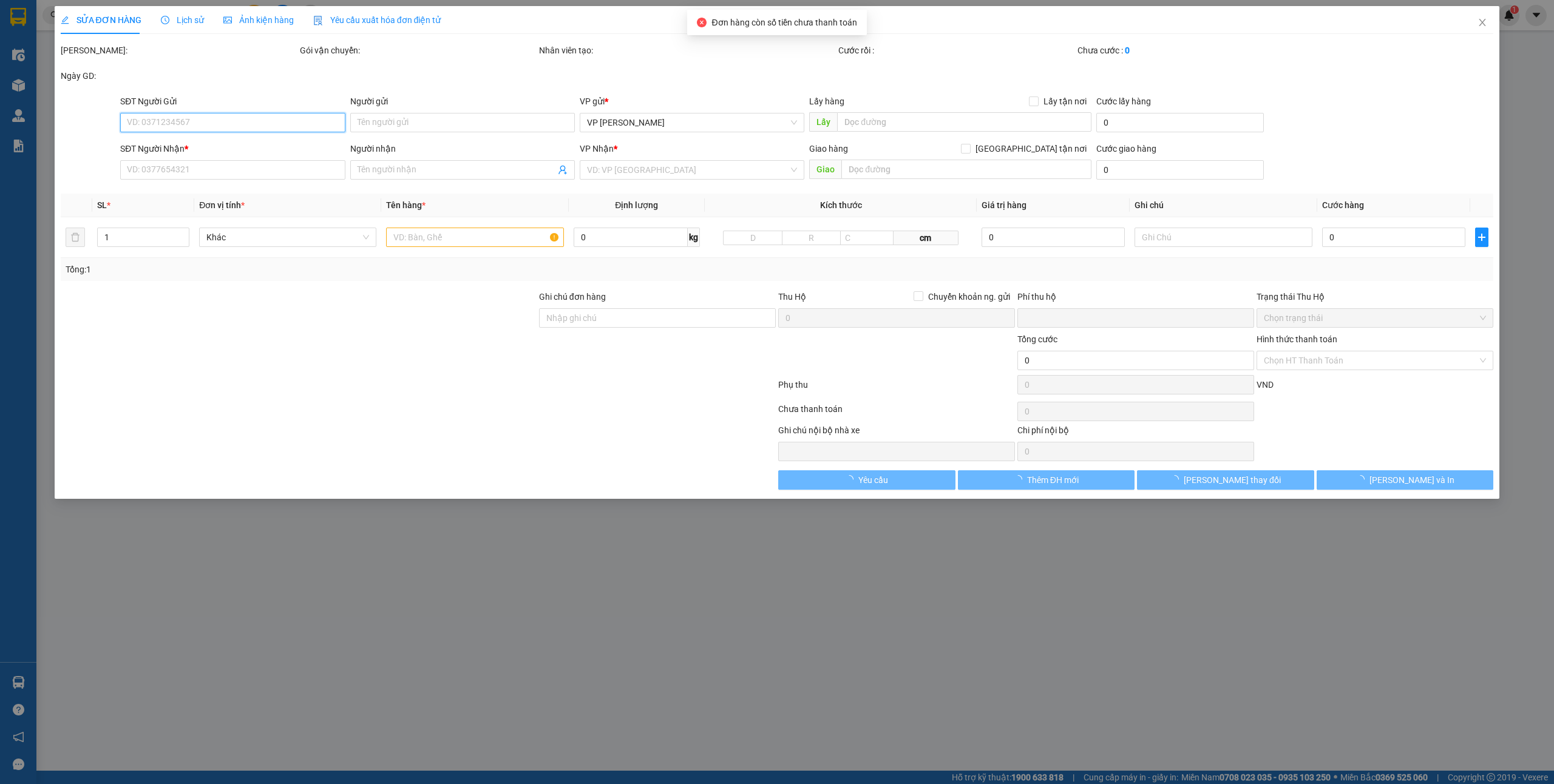
type input "0386383216"
type input "Trà"
type input "ub"
type input "0902268575"
type input "geneviet"
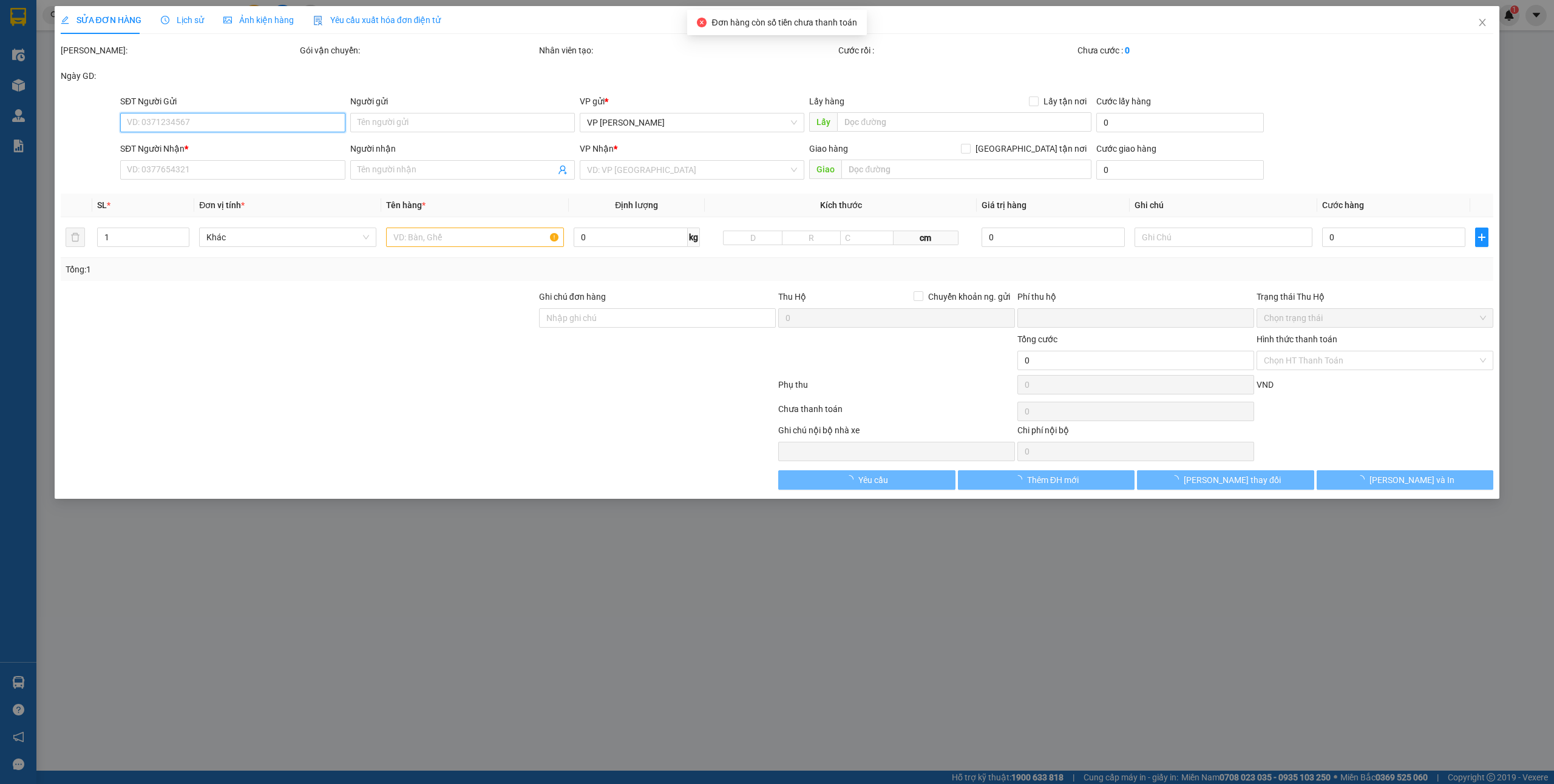
type input "0"
type input "30.000"
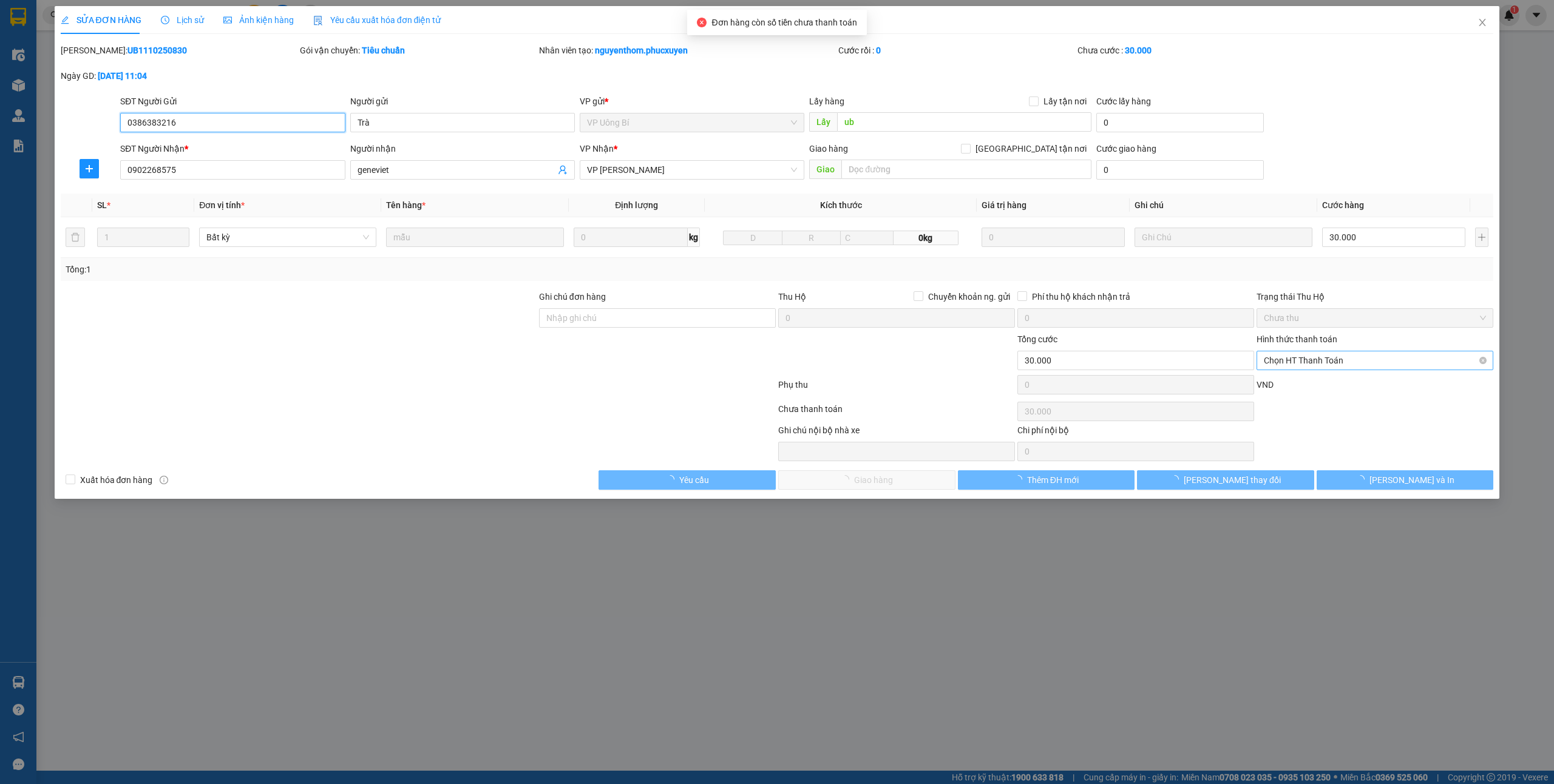
click at [1288, 363] on span "Chọn HT Thanh Toán" at bounding box center [1375, 360] width 222 height 18
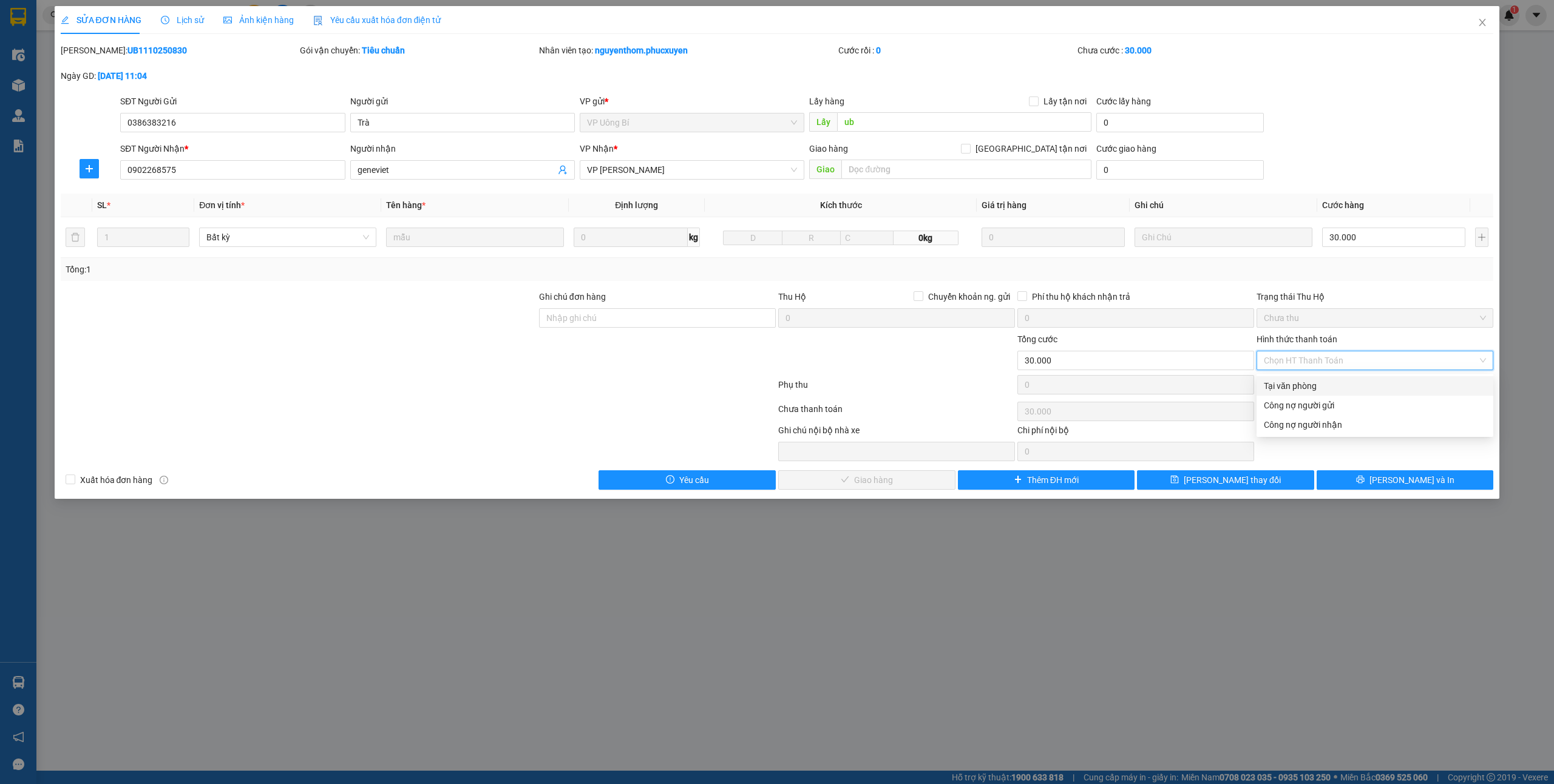
click at [1278, 382] on div "Tại văn phòng" at bounding box center [1375, 385] width 222 height 13
type input "0"
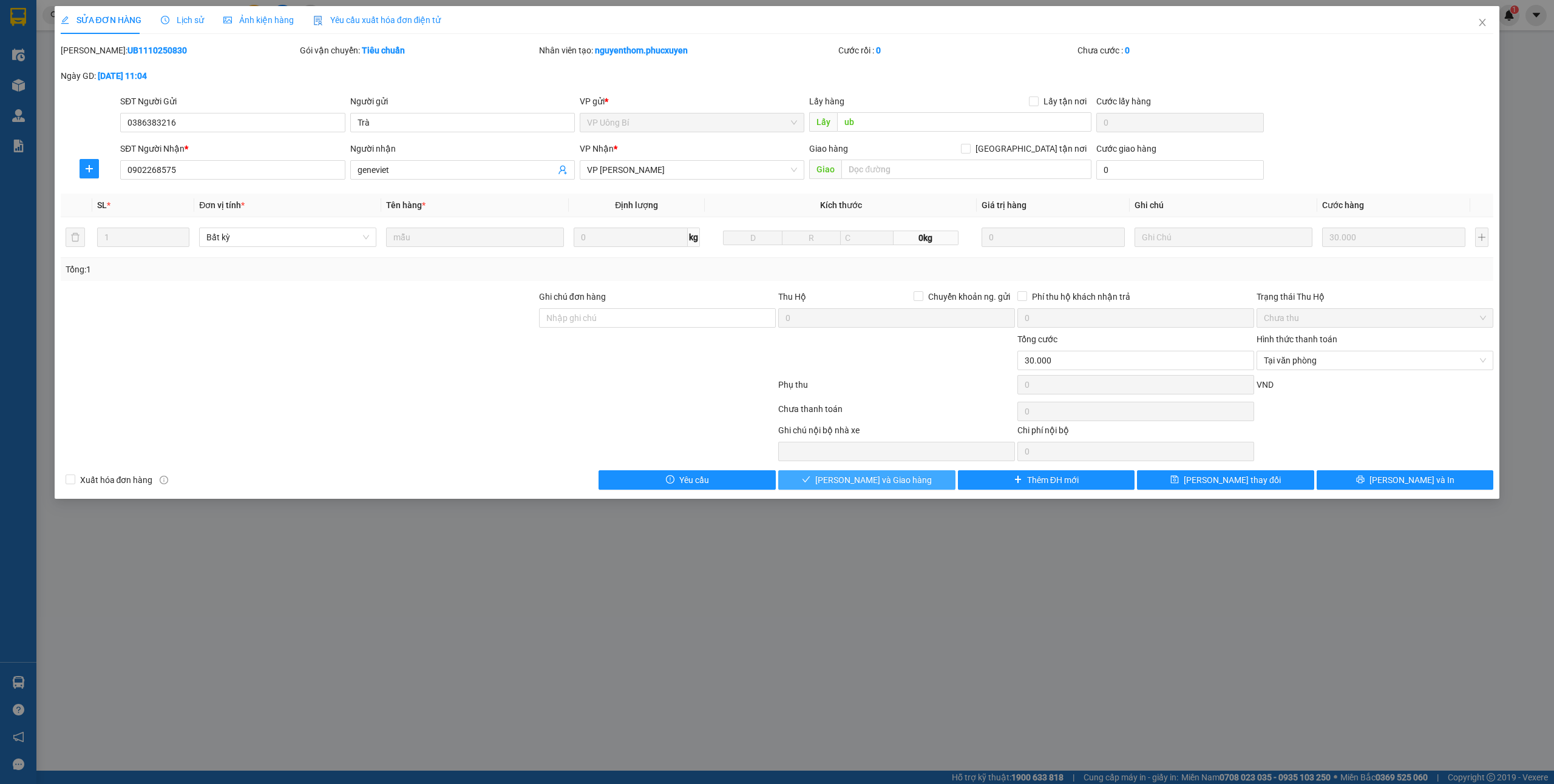
click at [810, 478] on icon "check" at bounding box center [806, 479] width 8 height 8
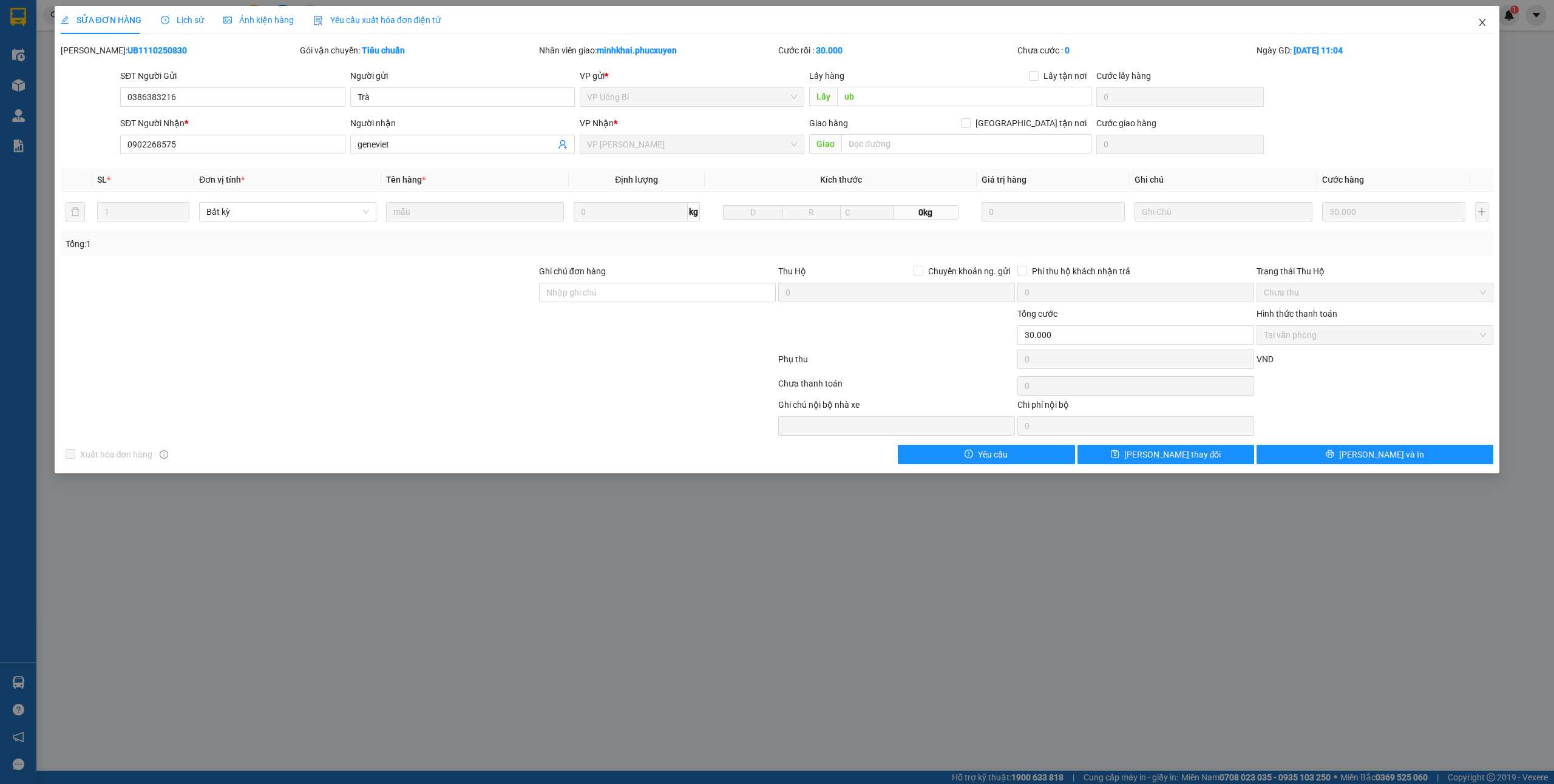
click at [1484, 23] on icon "close" at bounding box center [1483, 23] width 7 height 8
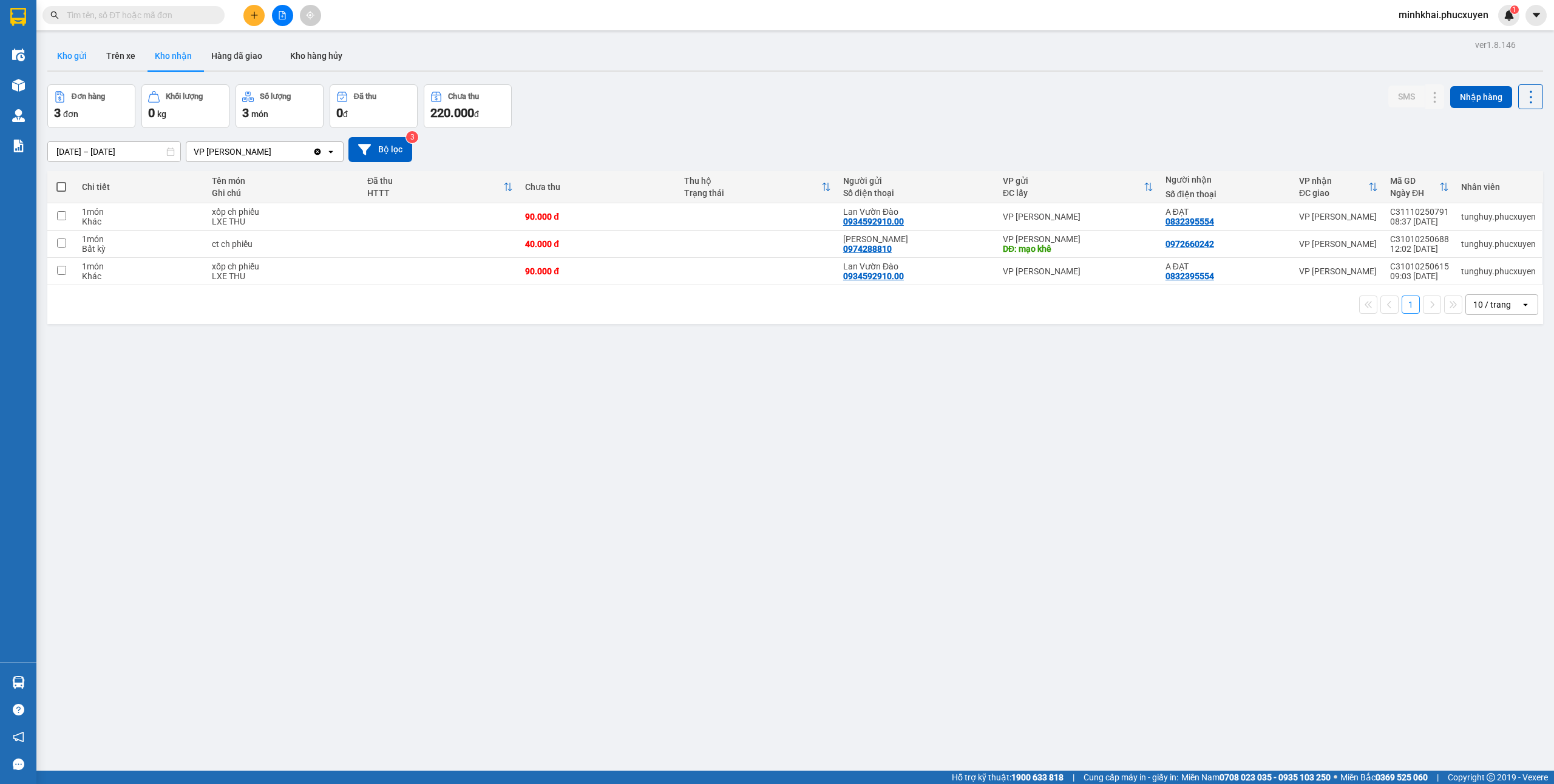
click at [64, 44] on button "Kho gửi" at bounding box center [72, 56] width 49 height 29
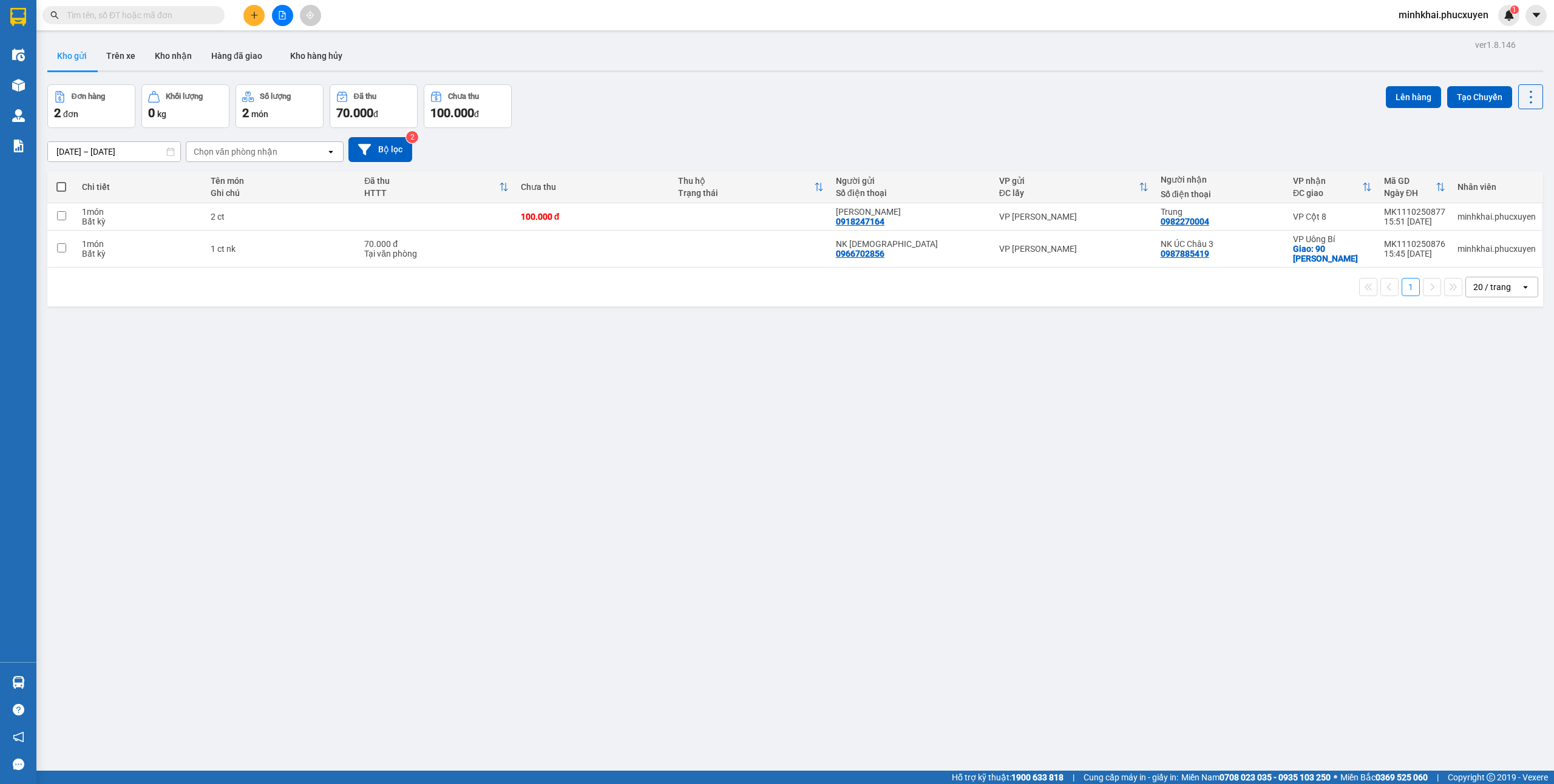
click at [56, 182] on label at bounding box center [62, 187] width 16 height 12
click at [61, 181] on input "checkbox" at bounding box center [61, 181] width 0 height 0
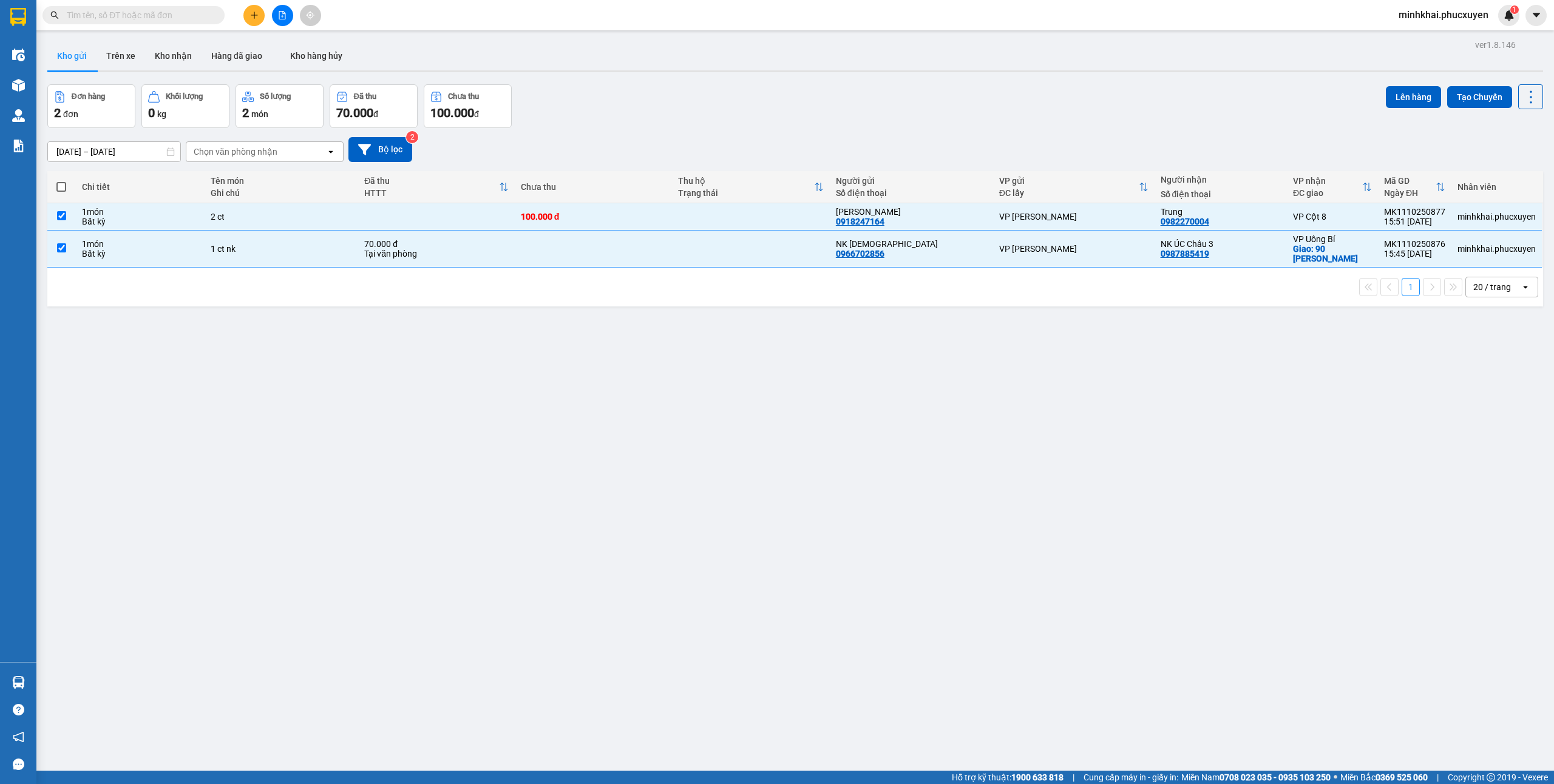
checkbox input "true"
click at [1394, 95] on button "Lên hàng" at bounding box center [1414, 97] width 56 height 22
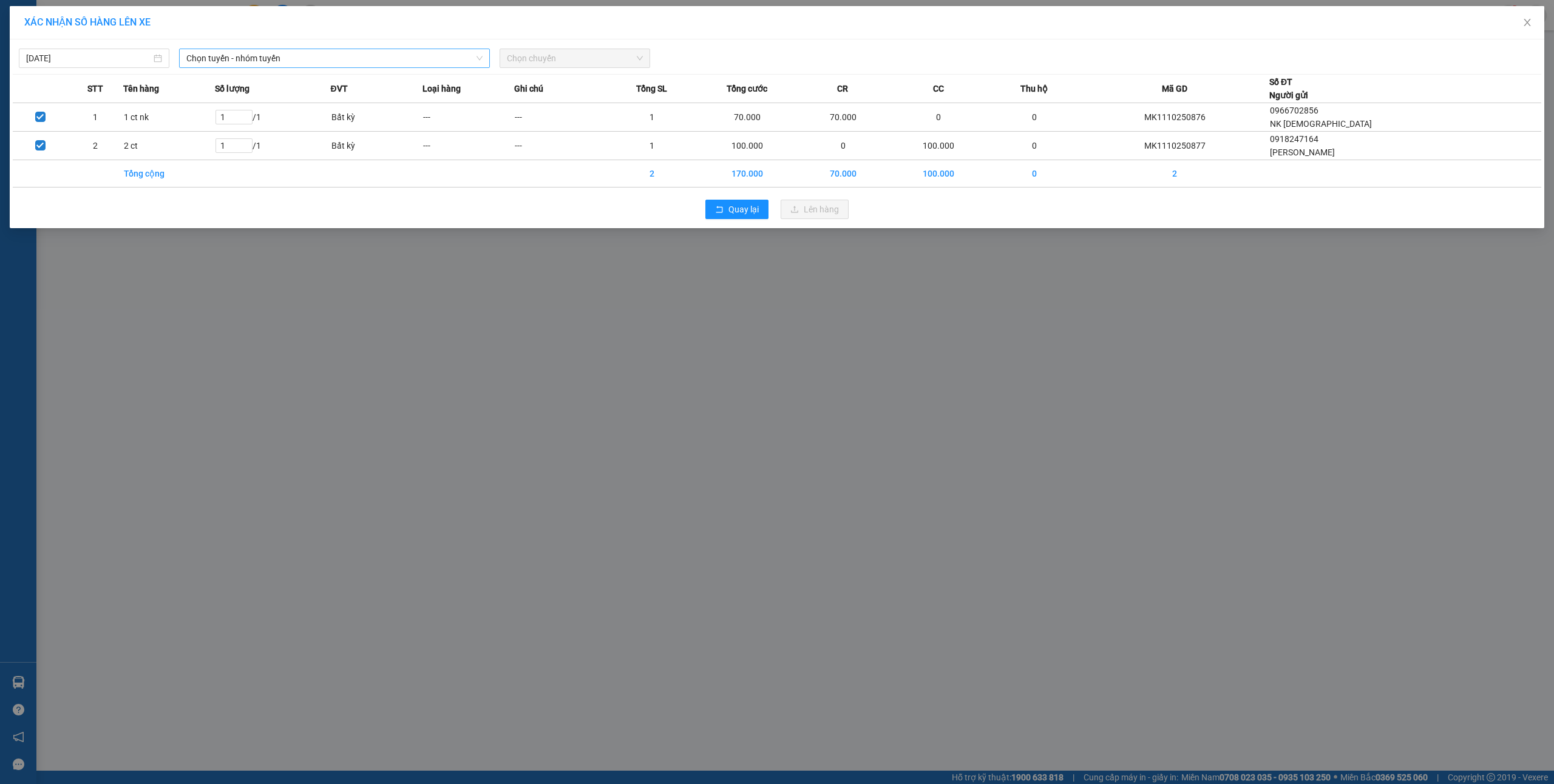
click at [238, 61] on span "Chọn tuyến - nhóm tuyến" at bounding box center [334, 58] width 297 height 18
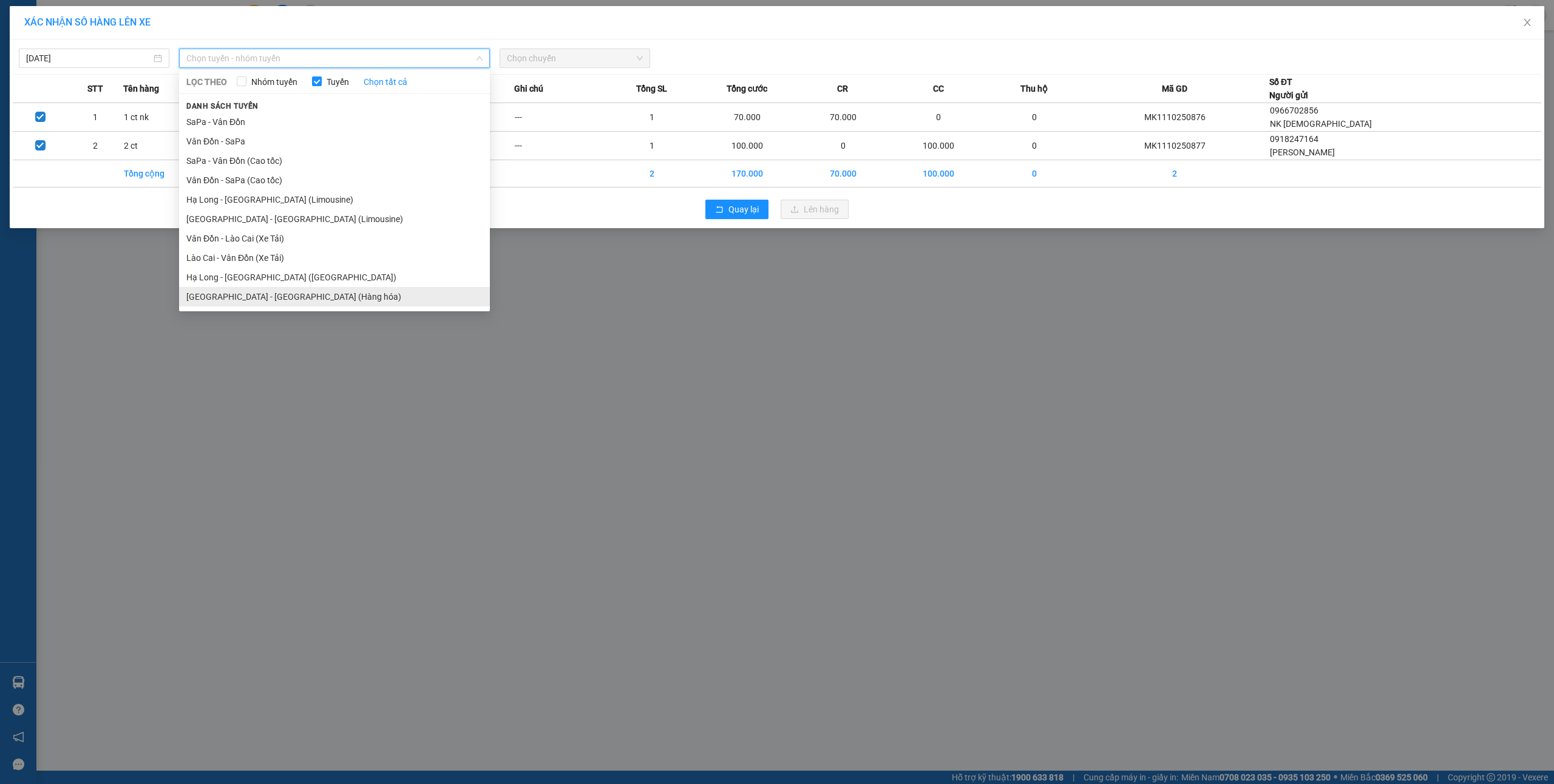
click at [255, 290] on li "[GEOGRAPHIC_DATA] - [GEOGRAPHIC_DATA] (Hàng hóa)" at bounding box center [334, 296] width 311 height 20
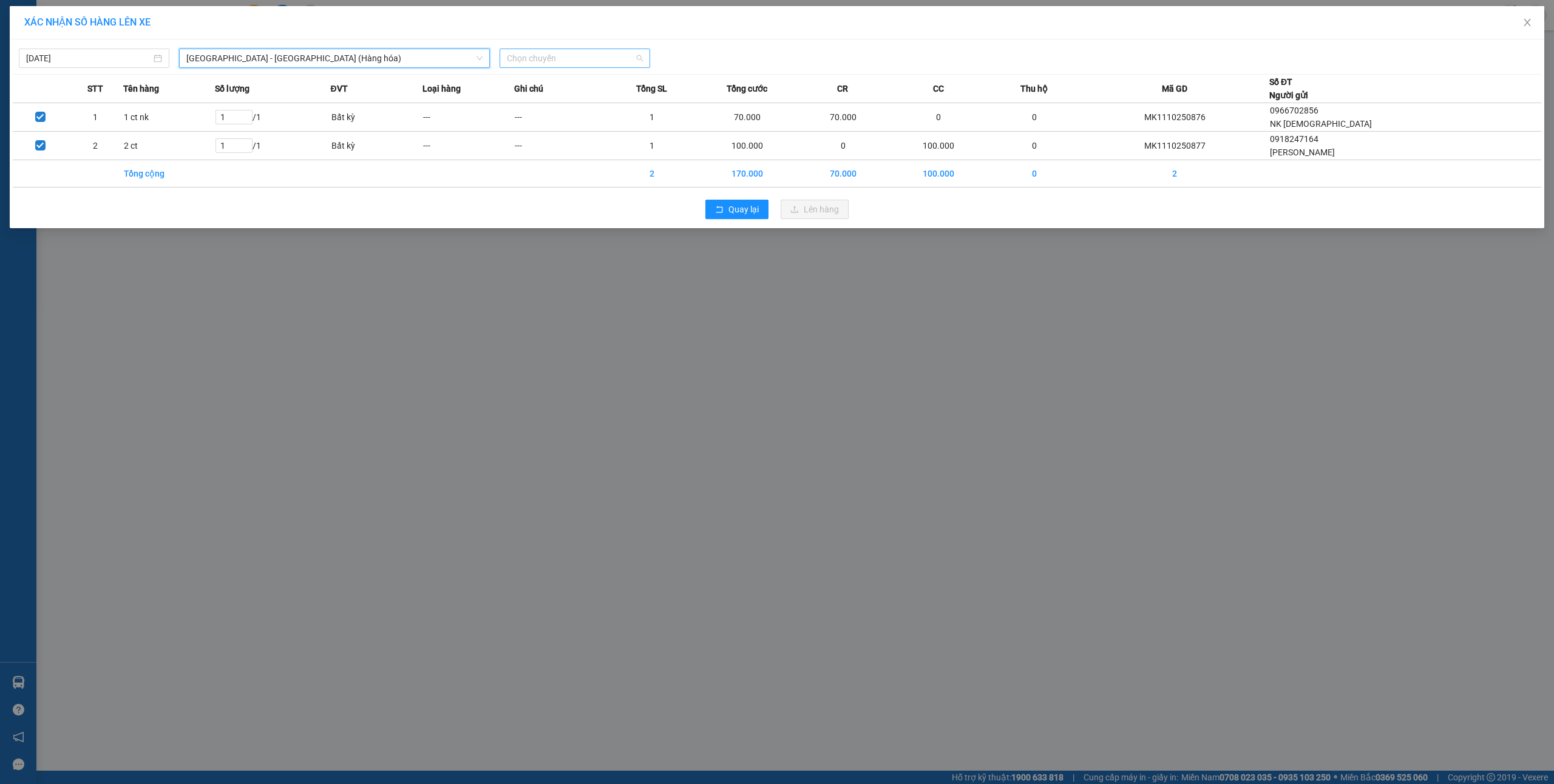
click at [570, 64] on span "Chọn chuyến" at bounding box center [575, 58] width 136 height 18
click at [550, 115] on div "16:00 - 14H-009.60" at bounding box center [554, 121] width 95 height 13
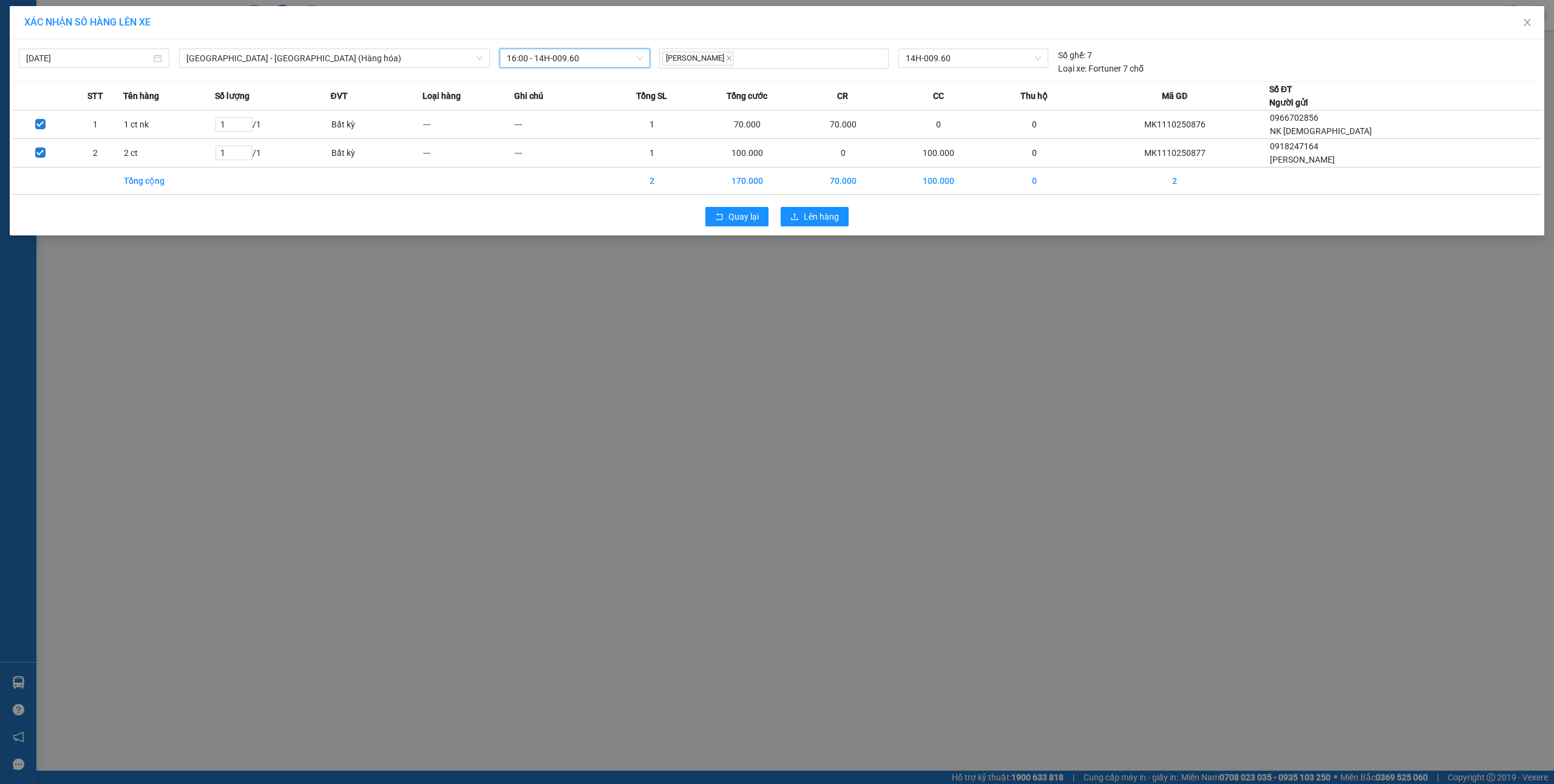
click at [804, 204] on div "Quay lại Lên hàng" at bounding box center [777, 216] width 1529 height 32
click at [804, 216] on span "Lên hàng" at bounding box center [821, 216] width 35 height 13
